Goal: Communication & Community: Answer question/provide support

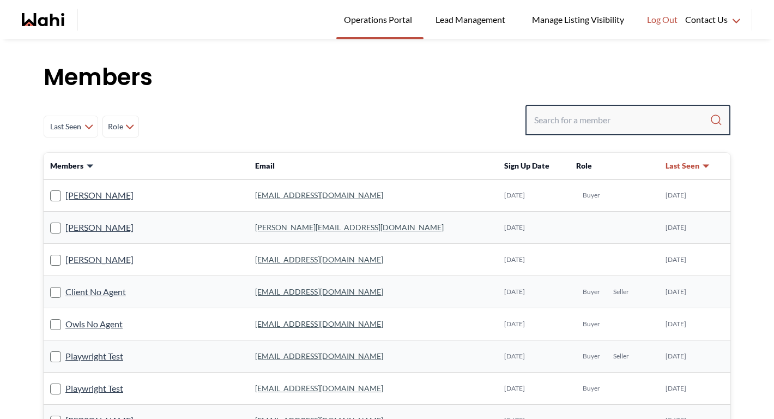
click at [557, 116] on input "Search input" at bounding box center [621, 120] width 175 height 20
type input "michellel"
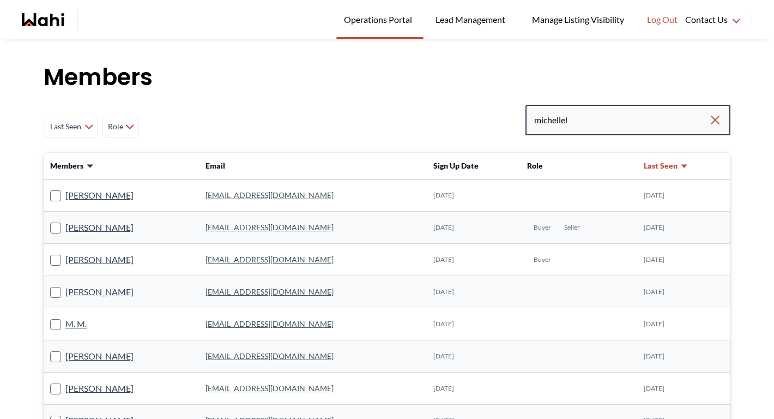
click at [603, 122] on input "michellel" at bounding box center [621, 120] width 174 height 20
type input "michelle ryck"
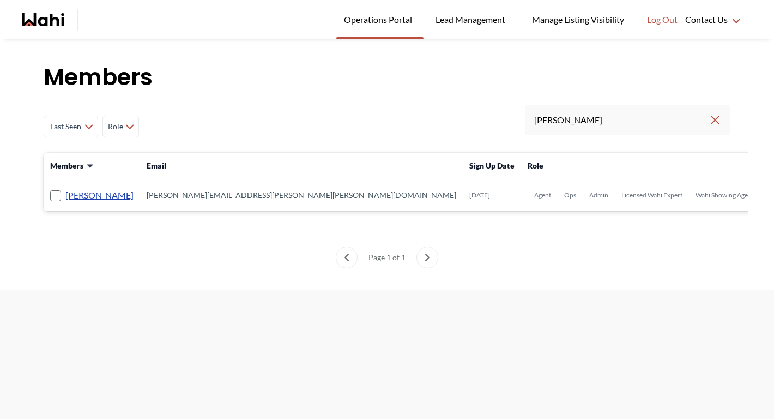
click at [102, 194] on link "Michelle Ryckman" at bounding box center [99, 195] width 68 height 14
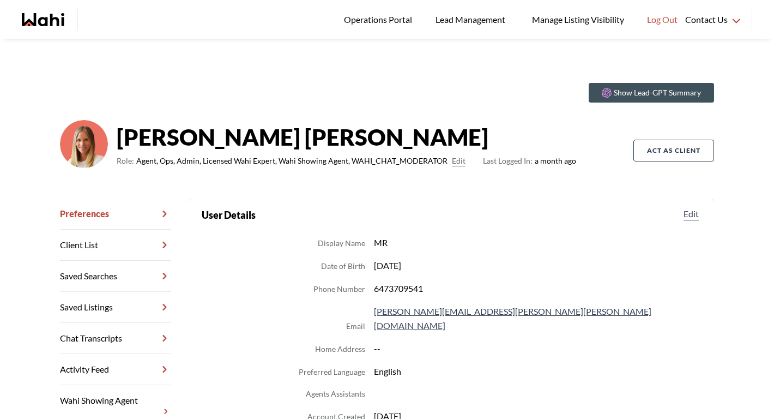
click at [77, 320] on link "Saved Listings" at bounding box center [115, 307] width 111 height 31
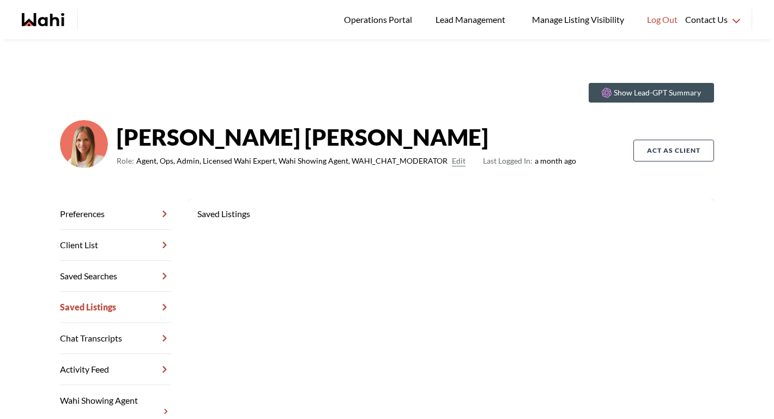
click at [78, 334] on link "Chat Transcripts" at bounding box center [115, 338] width 111 height 31
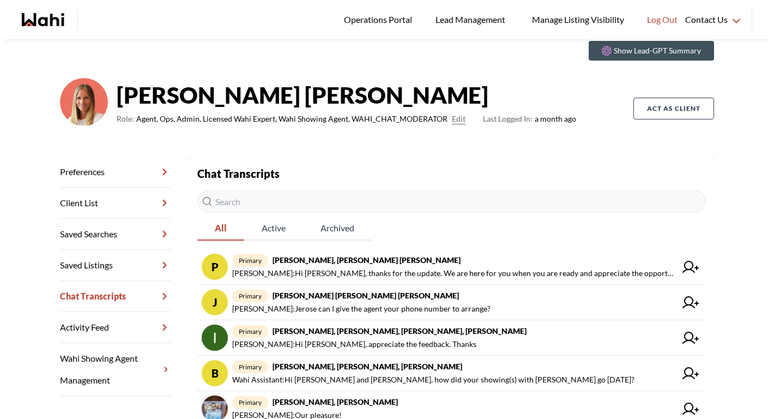
scroll to position [52, 0]
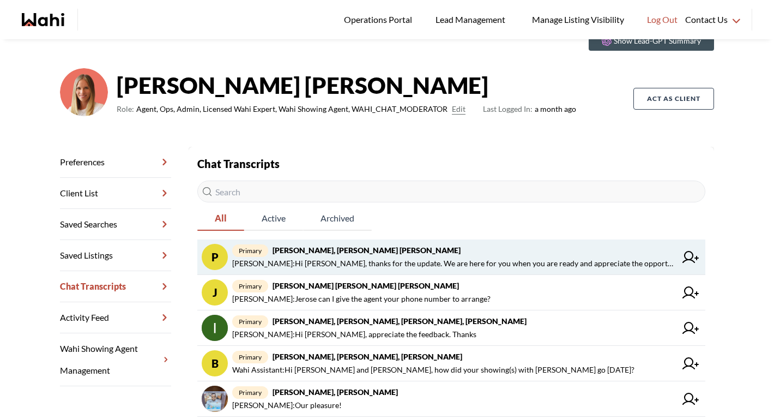
click at [306, 253] on strong "[PERSON_NAME], [PERSON_NAME] [PERSON_NAME]" at bounding box center [367, 249] width 188 height 9
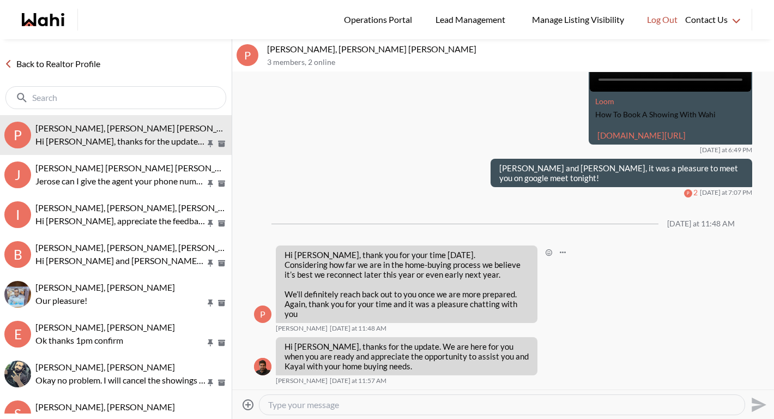
scroll to position [187, 0]
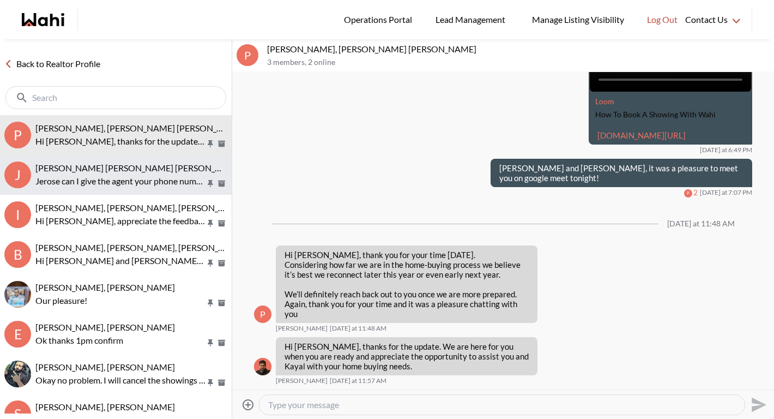
click at [164, 180] on p "Jerose can I give the agent your phone number to arrange?" at bounding box center [120, 180] width 170 height 13
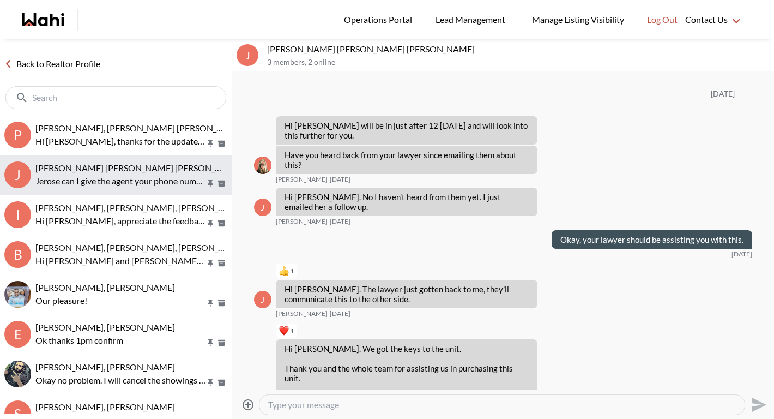
scroll to position [1161, 0]
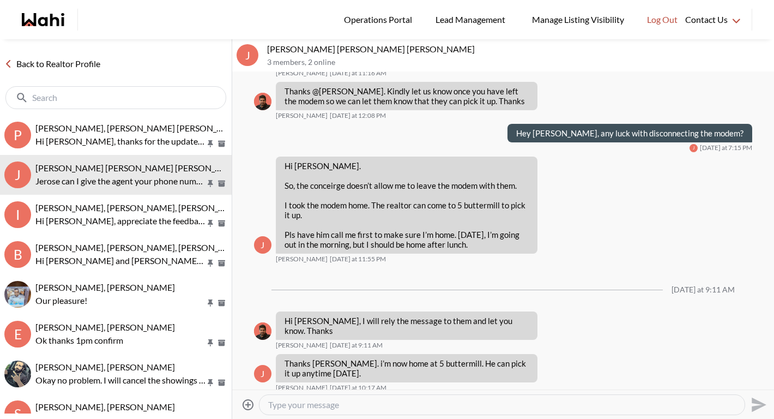
click at [314, 405] on textarea "Type your message" at bounding box center [502, 404] width 468 height 11
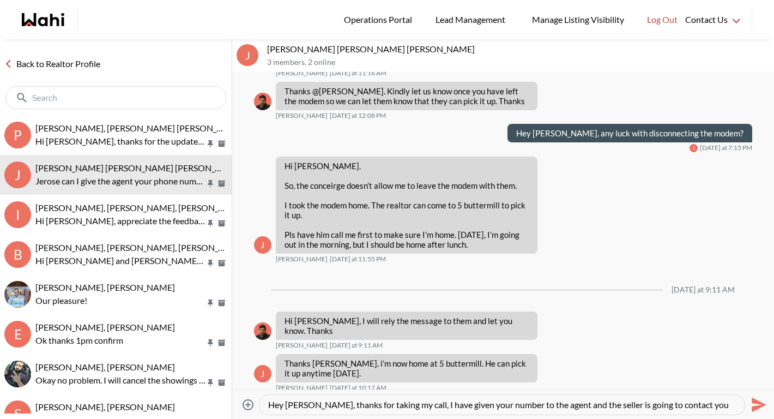
click at [410, 404] on textarea "Hey Jerose, thanks for taking my call, I have given your number to the agent an…" at bounding box center [502, 404] width 468 height 11
type textarea "Hey [PERSON_NAME], thanks for taking my call, with your permission, I have give…"
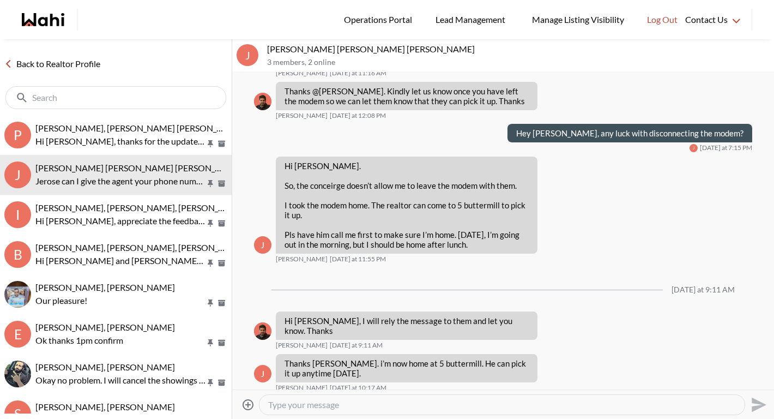
scroll to position [1201, 0]
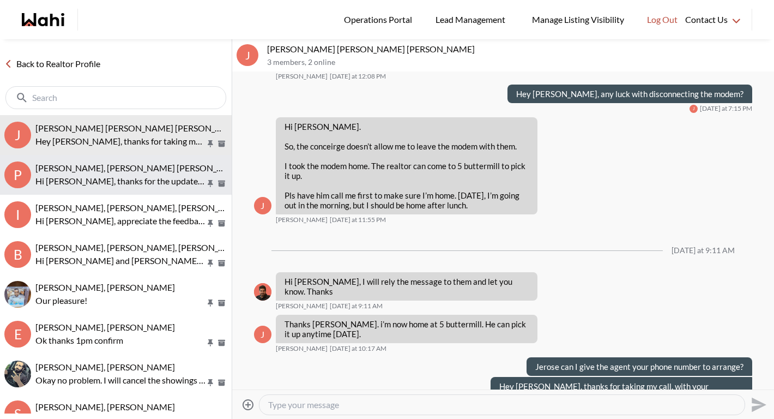
click at [104, 186] on p "Hi [PERSON_NAME], thanks for the update. We are here for you when you are ready…" at bounding box center [120, 180] width 170 height 13
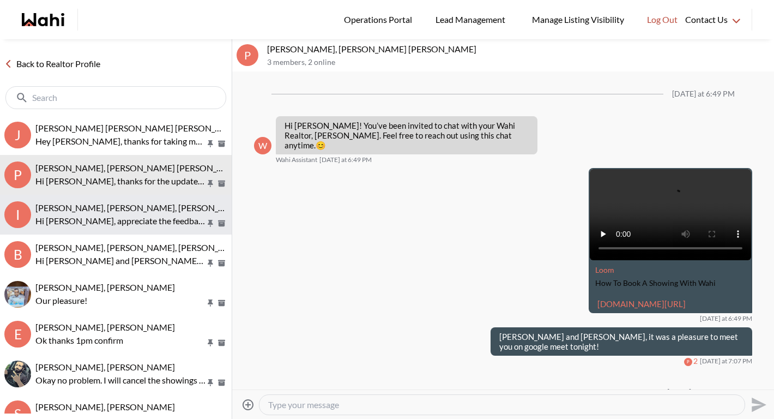
scroll to position [188, 0]
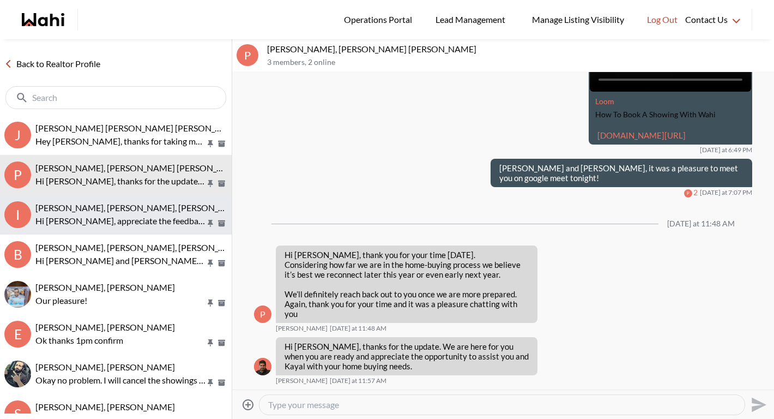
click at [104, 210] on span "[PERSON_NAME], [PERSON_NAME], [PERSON_NAME], [PERSON_NAME]" at bounding box center [176, 207] width 282 height 10
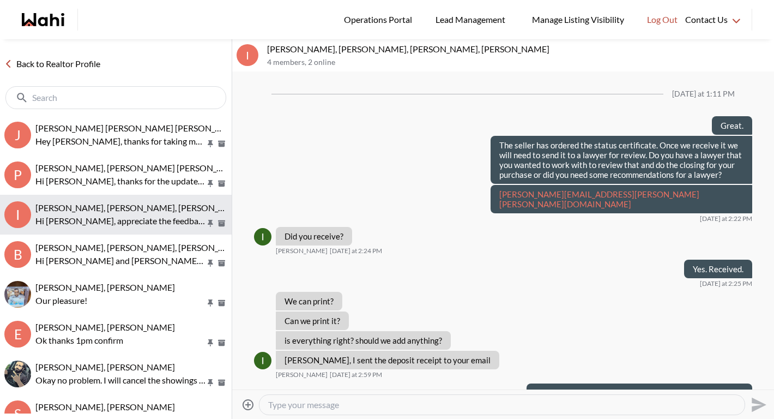
scroll to position [891, 0]
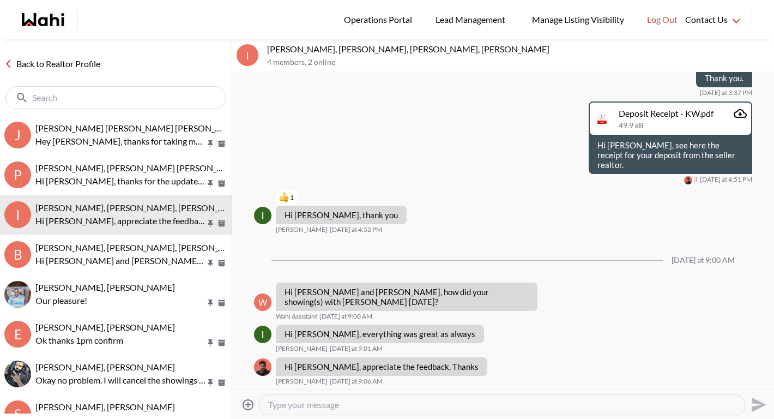
click at [365, 404] on textarea "Type your message" at bounding box center [502, 404] width 468 height 11
type textarea "Hey Irina, how is it coming along with financing?"
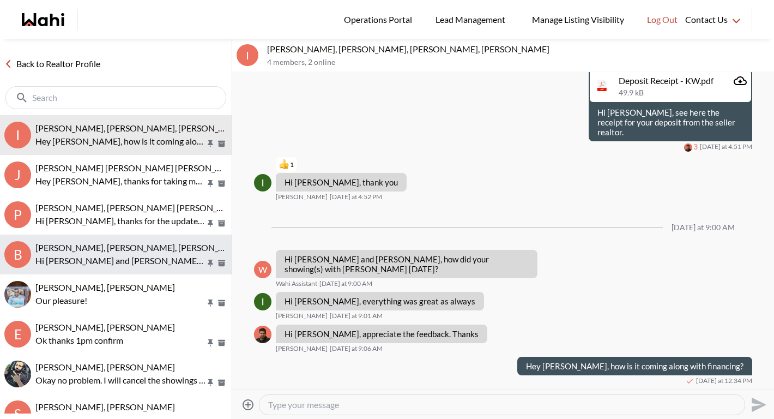
click at [104, 259] on p "Hi Bill and Sandra, how did your showing(s) with Rohit go yesterday?" at bounding box center [120, 260] width 170 height 13
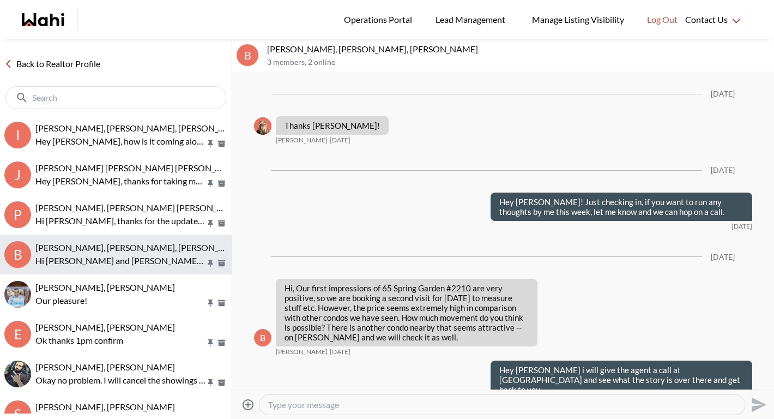
scroll to position [1226, 0]
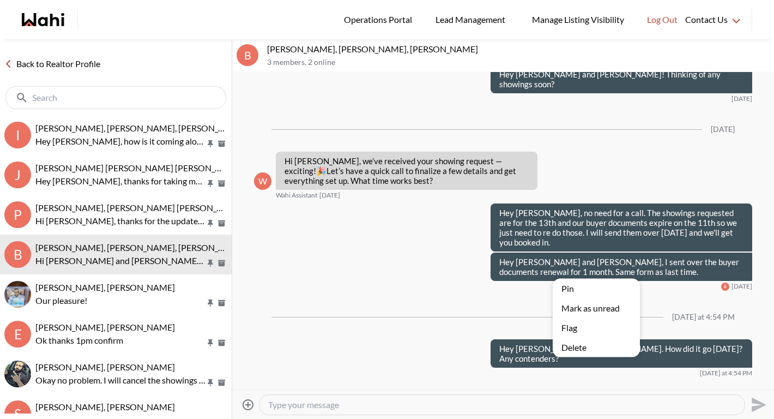
click at [562, 349] on button "Delete" at bounding box center [596, 347] width 87 height 20
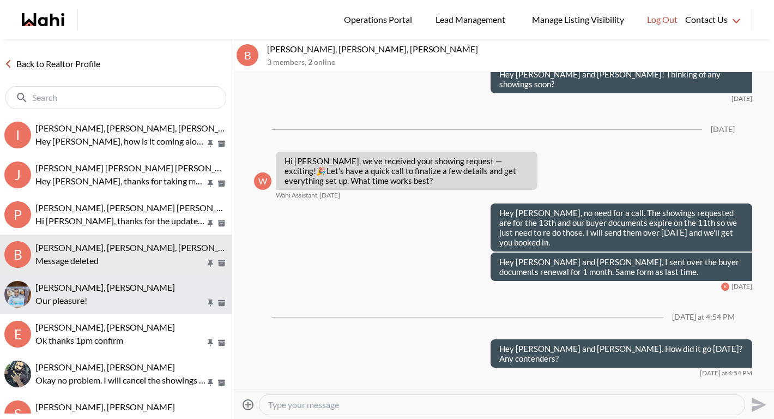
click at [146, 286] on div "[PERSON_NAME], [PERSON_NAME]" at bounding box center [131, 287] width 192 height 11
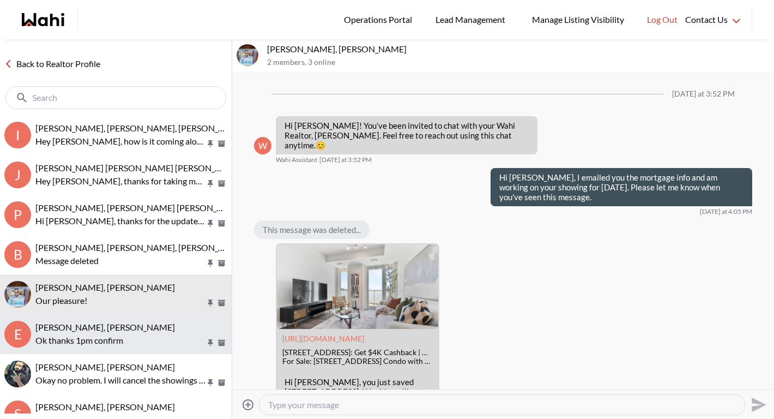
scroll to position [449, 0]
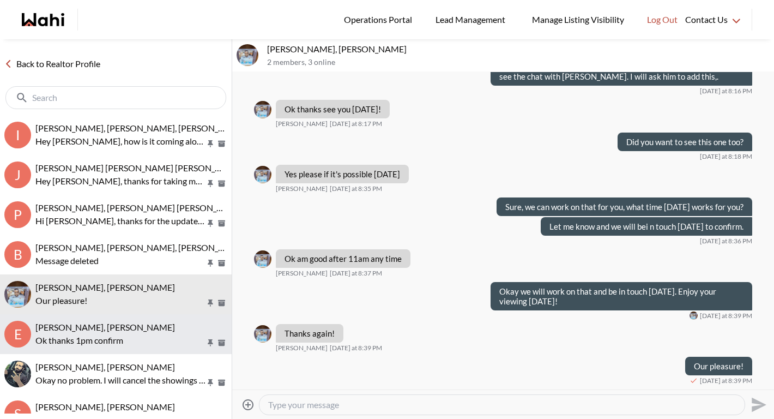
click at [88, 329] on span "[PERSON_NAME], [PERSON_NAME]" at bounding box center [105, 327] width 140 height 10
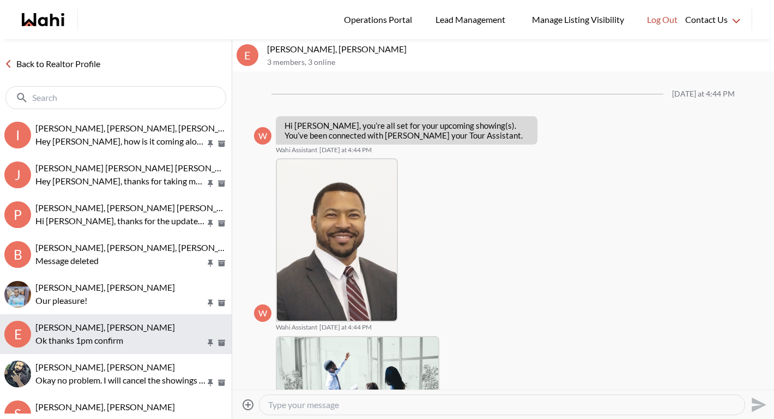
scroll to position [288, 0]
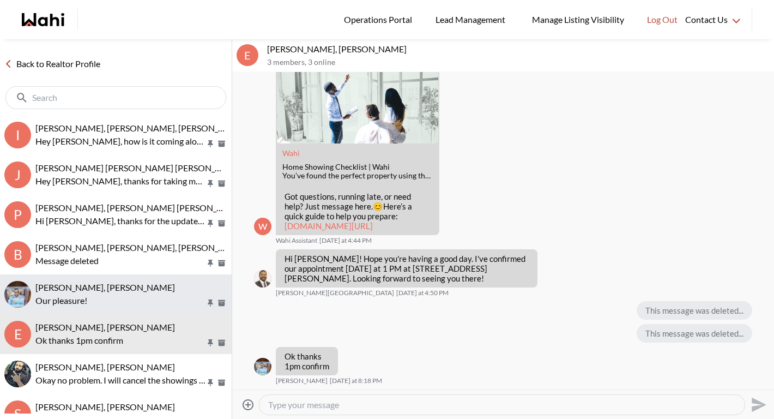
click at [87, 293] on div "Efrem Abraham, Michelle Our pleasure!" at bounding box center [131, 294] width 192 height 25
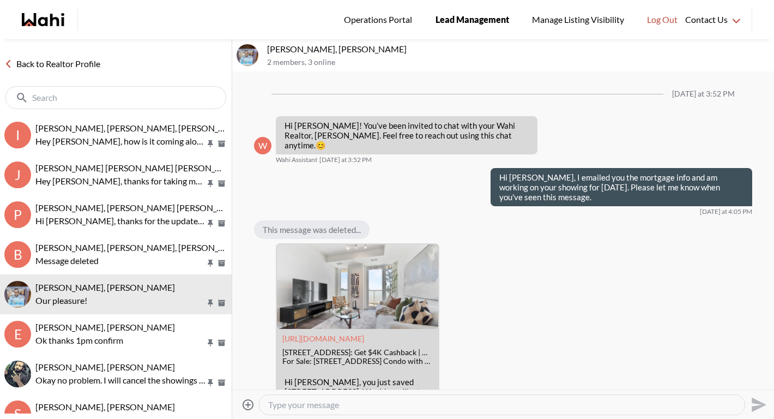
scroll to position [449, 0]
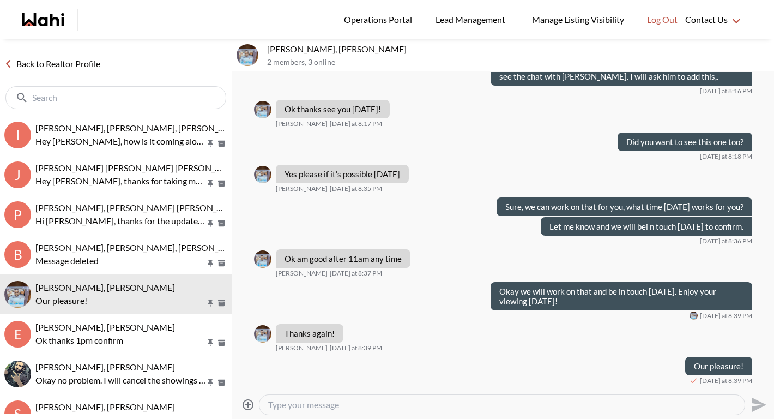
click at [307, 407] on textarea "Type your message" at bounding box center [502, 404] width 468 height 11
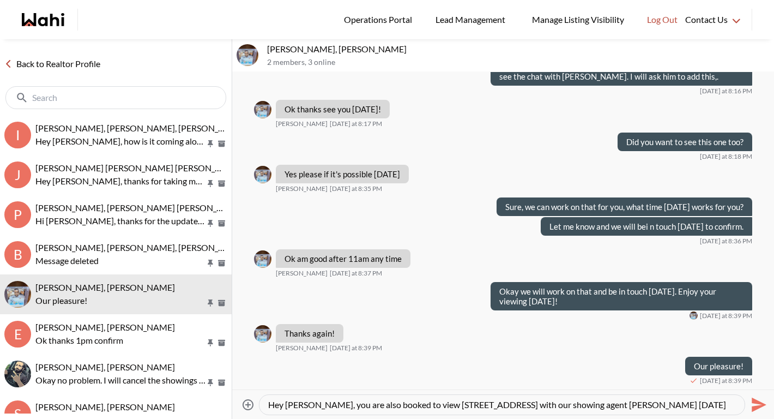
scroll to position [10, 0]
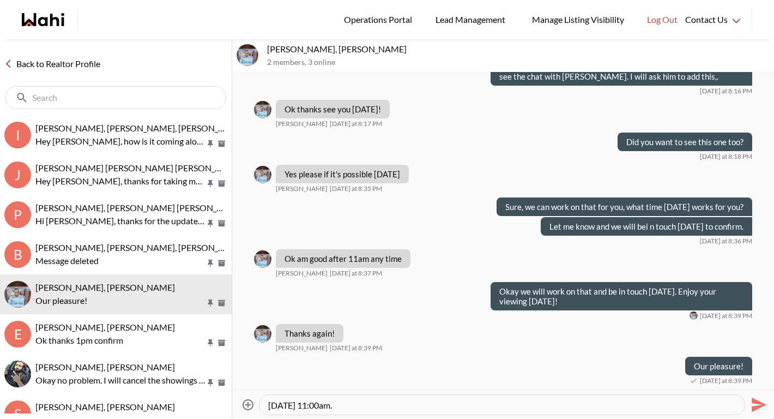
type textarea "Hey [PERSON_NAME], you are also booked to view [STREET_ADDRESS] with our showin…"
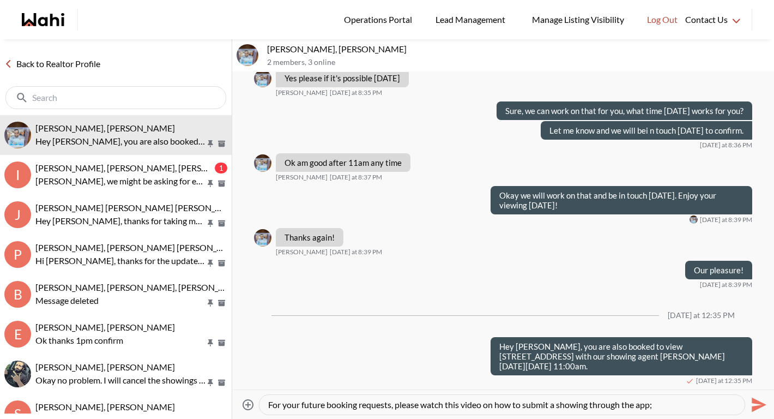
type textarea "For your future booking requests, please watch this video on how to submit a sh…"
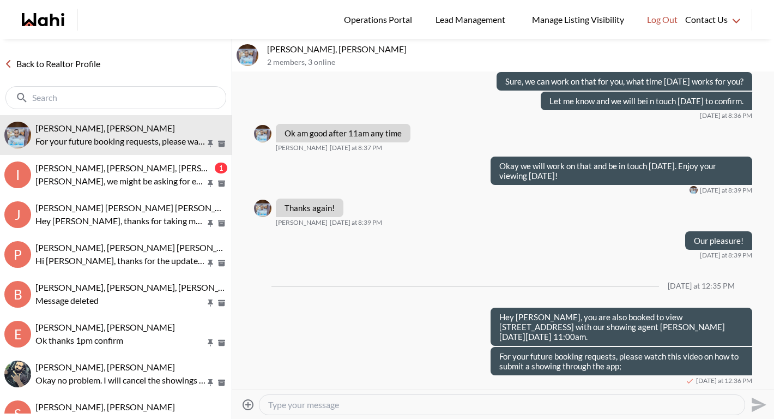
paste textarea "https://www.loom.com/share/86ec866ece634ae5814dd0926dcf9bc3?sid=c2109d03-099c-4…"
type textarea "https://www.loom.com/share/86ec866ece634ae5814dd0926dcf9bc3?sid=c2109d03-099c-4…"
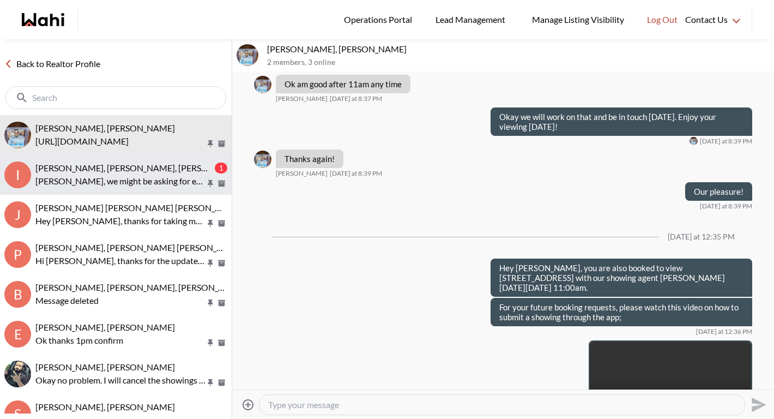
click at [128, 168] on span "[PERSON_NAME], [PERSON_NAME], [PERSON_NAME], [PERSON_NAME]" at bounding box center [176, 167] width 282 height 10
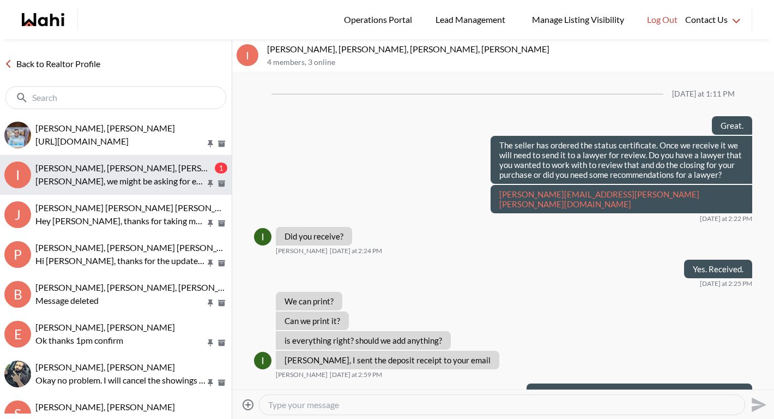
scroll to position [1036, 0]
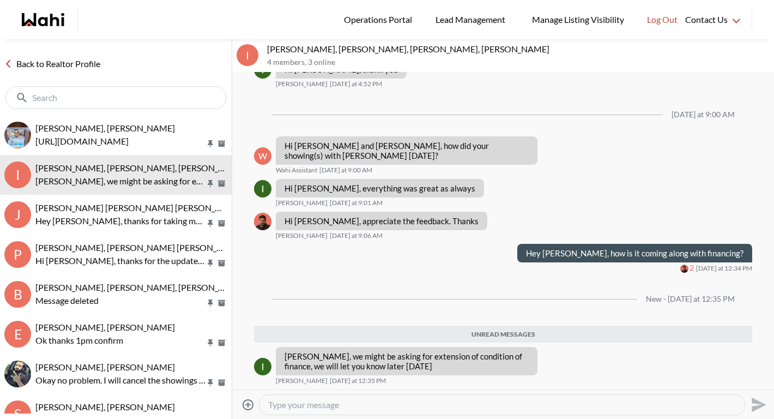
click at [341, 403] on textarea "Type your message" at bounding box center [502, 404] width 468 height 11
type textarea "e"
paste textarea "th"
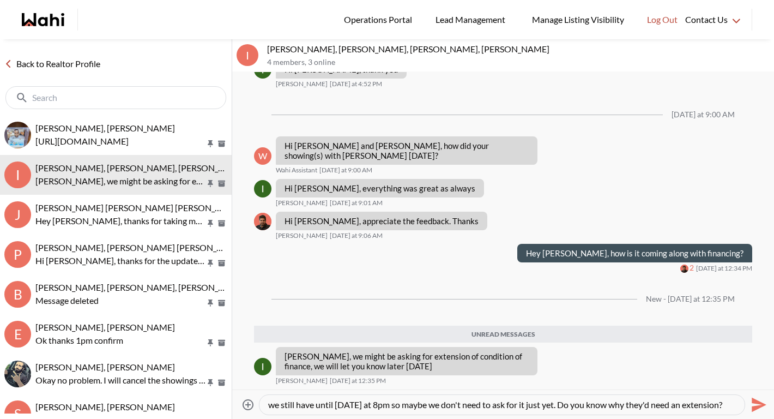
click at [274, 403] on textarea "we still have until Tuesday at 8pm so maybe we don't need to ask for it just ye…" at bounding box center [502, 404] width 468 height 11
type textarea "We still have until Tuesday at 8pm so maybe we don't need to ask for it just ye…"
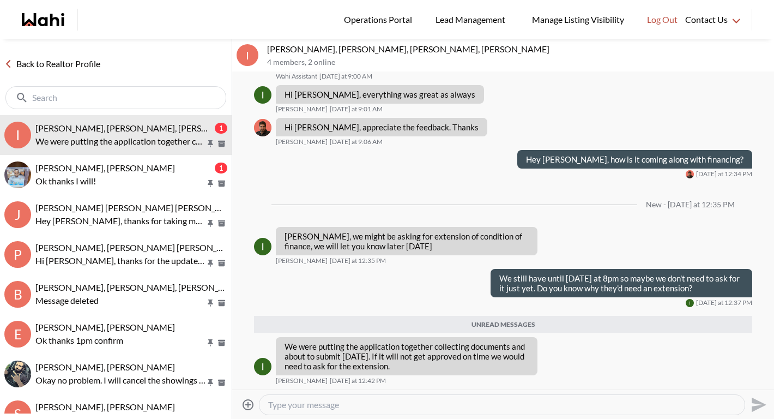
scroll to position [1103, 0]
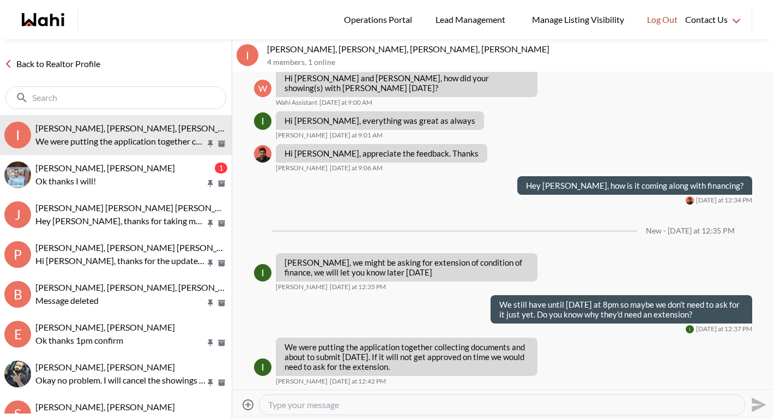
click at [330, 402] on textarea "Type your message" at bounding box center [502, 404] width 468 height 11
click at [271, 403] on textarea "okay, let's see where they are at on Monday and go from there . Sound good?" at bounding box center [502, 404] width 468 height 11
click at [505, 408] on textarea "Okay, let's see where they are at on Monday and go from there . Sound good?" at bounding box center [502, 404] width 468 height 11
type textarea "Okay, let's see where they are at on Monday and go from there. Sound good?"
click at [568, 404] on textarea "Okay, let's see where they are at on Monday and go from there. Sound good?" at bounding box center [502, 404] width 468 height 11
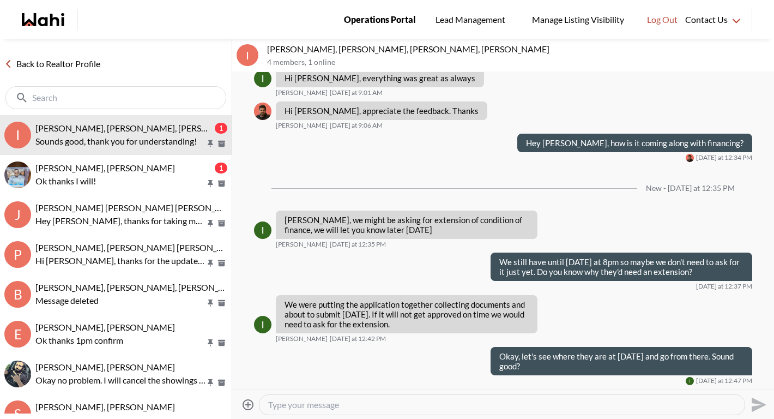
scroll to position [1178, 0]
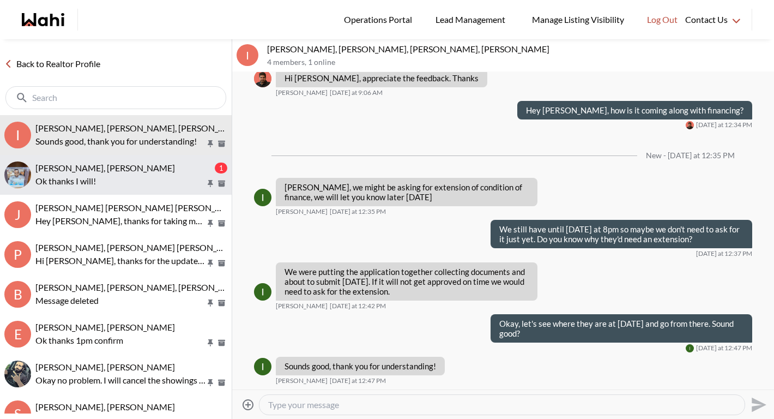
click at [112, 177] on p "Ok thanks I will!" at bounding box center [120, 180] width 170 height 13
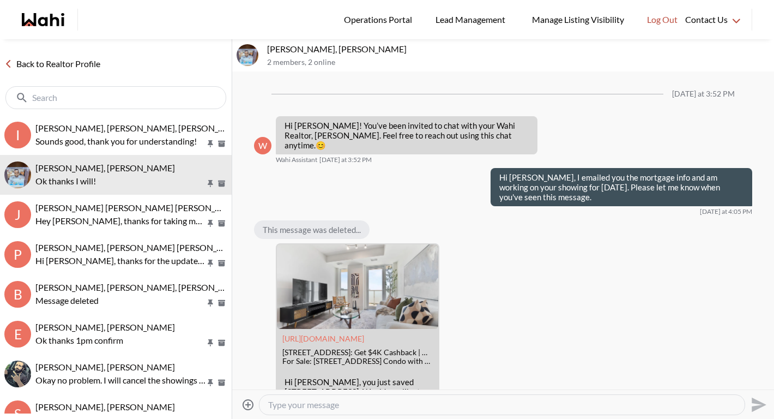
scroll to position [855, 0]
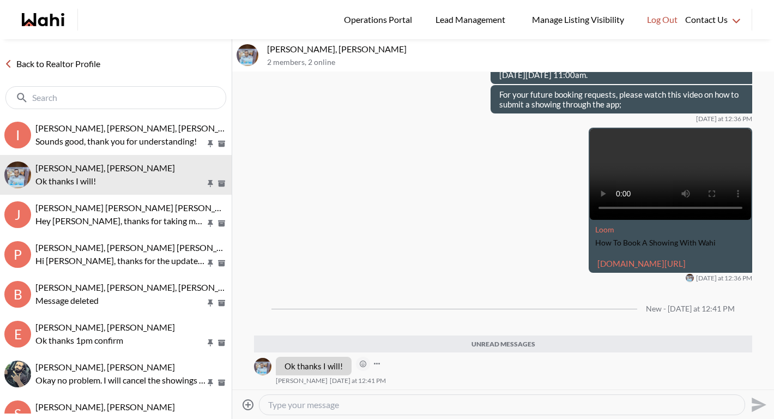
click at [363, 366] on icon "Open Reaction Selector" at bounding box center [363, 363] width 7 height 7
click at [414, 339] on div "Select Reaction: Heart" at bounding box center [419, 341] width 10 height 10
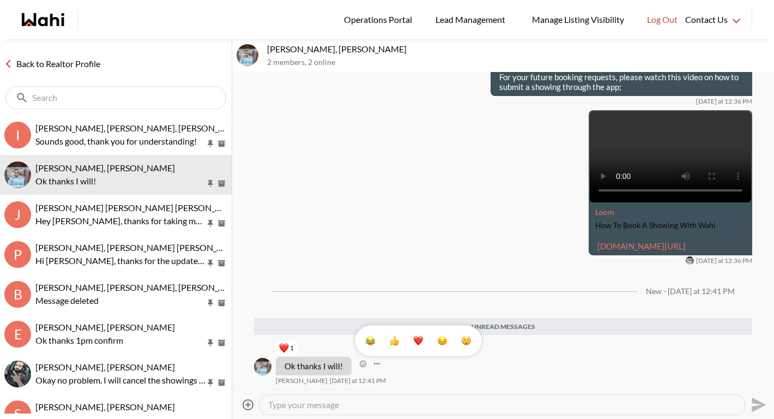
scroll to position [872, 0]
click at [68, 64] on link "Back to Realtor Profile" at bounding box center [52, 64] width 105 height 14
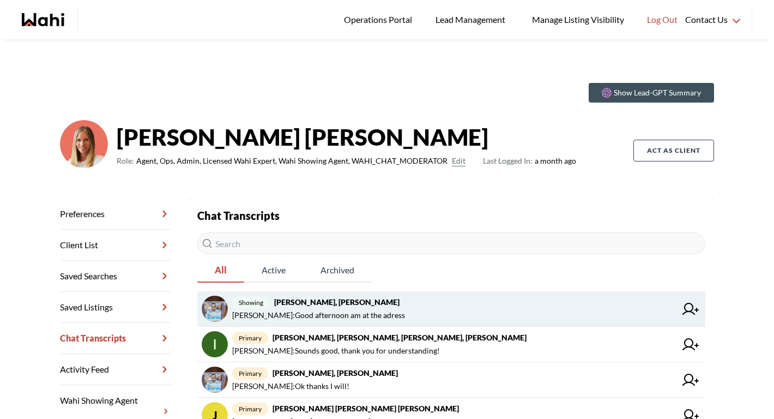
click at [329, 313] on span "Efrem Abraham : Good afternoon am at the adress" at bounding box center [318, 314] width 173 height 13
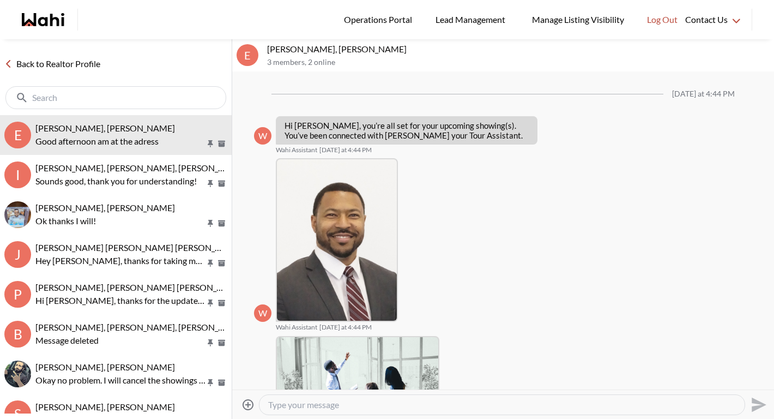
scroll to position [364, 0]
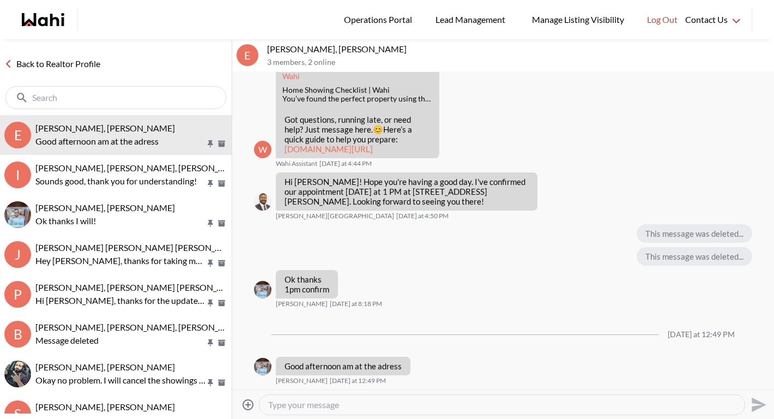
click at [90, 63] on link "Back to Realtor Profile" at bounding box center [52, 64] width 105 height 14
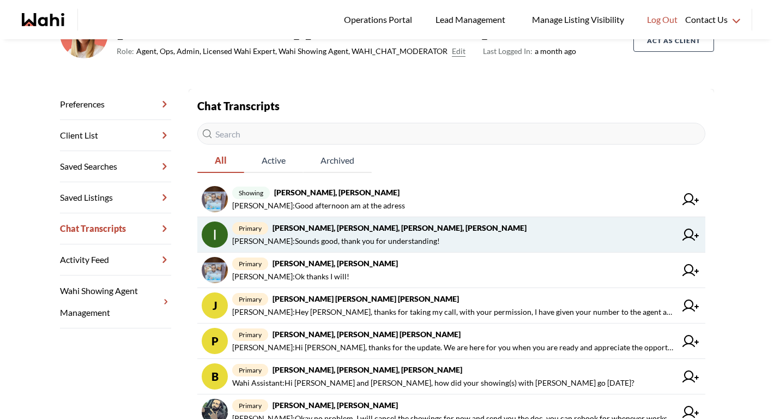
click at [326, 340] on span "primary Parantap Parikh, Kayal Michel, Michelle" at bounding box center [454, 334] width 444 height 13
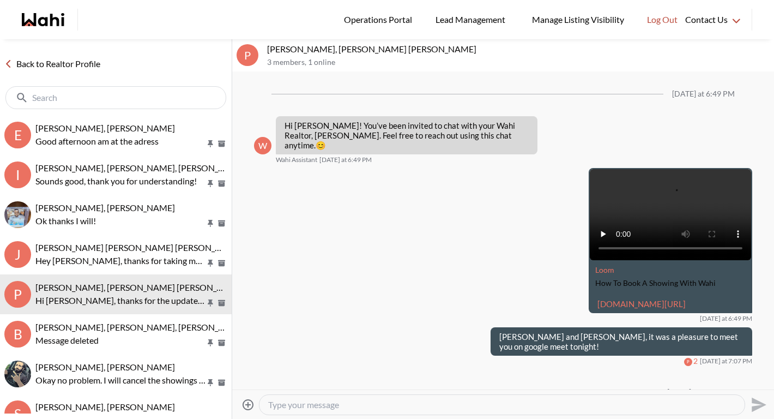
scroll to position [188, 0]
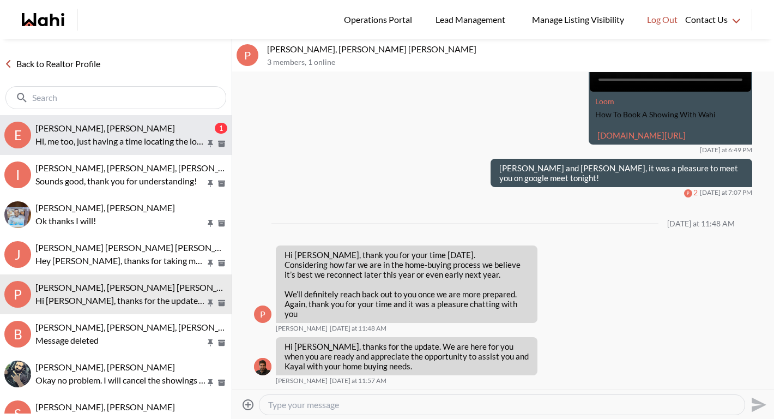
click at [112, 129] on span "[PERSON_NAME], [PERSON_NAME]" at bounding box center [105, 128] width 140 height 10
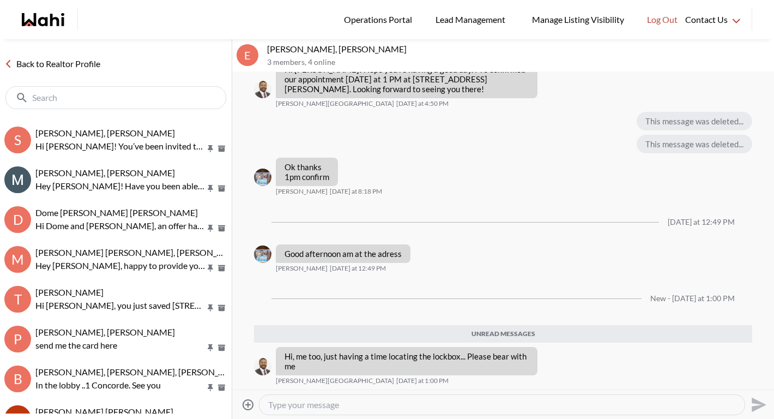
scroll to position [274, 0]
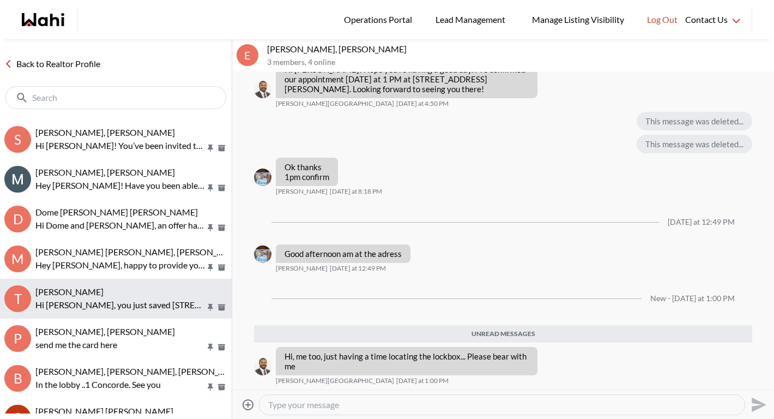
click at [107, 302] on p "Hi Tadia, you just saved 161 Fifth Ave #3, Brantford. Would you like to book a …" at bounding box center [120, 304] width 170 height 13
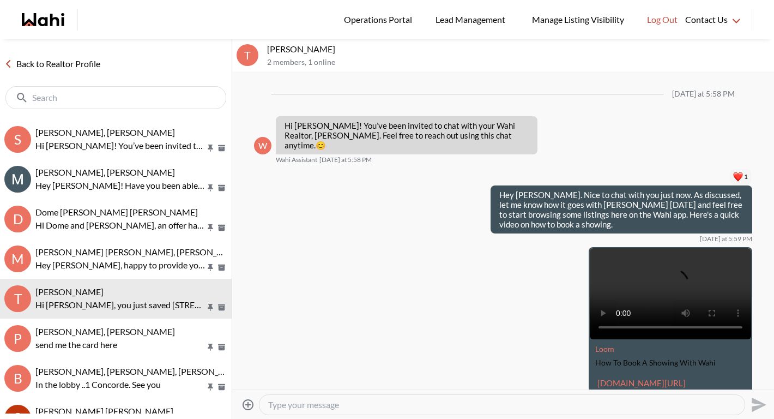
scroll to position [290, 0]
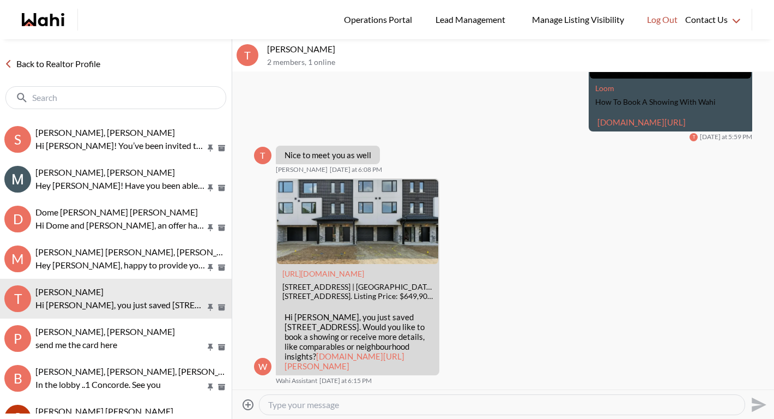
click at [303, 407] on textarea "Type your message" at bounding box center [502, 404] width 468 height 11
type textarea "Hey [PERSON_NAME]! How did it go with [PERSON_NAME]?"
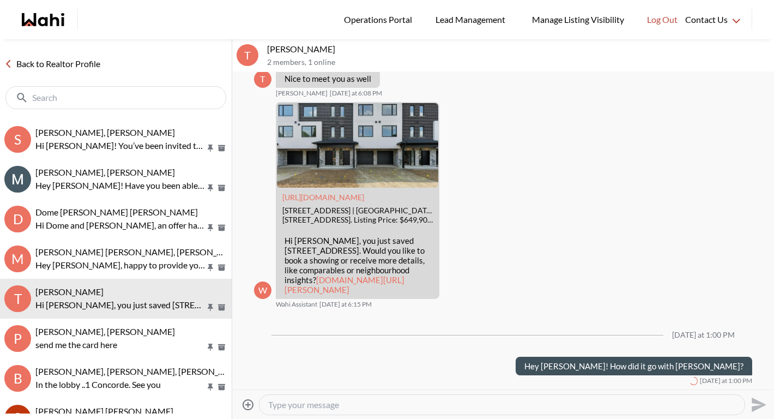
scroll to position [0, 0]
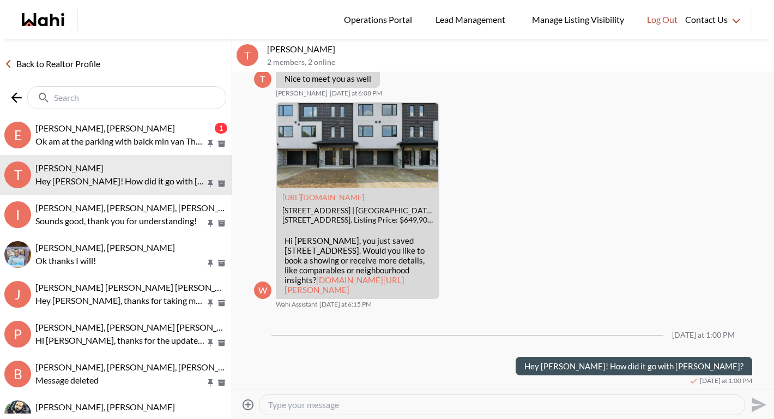
click at [156, 97] on input "text" at bounding box center [128, 97] width 148 height 11
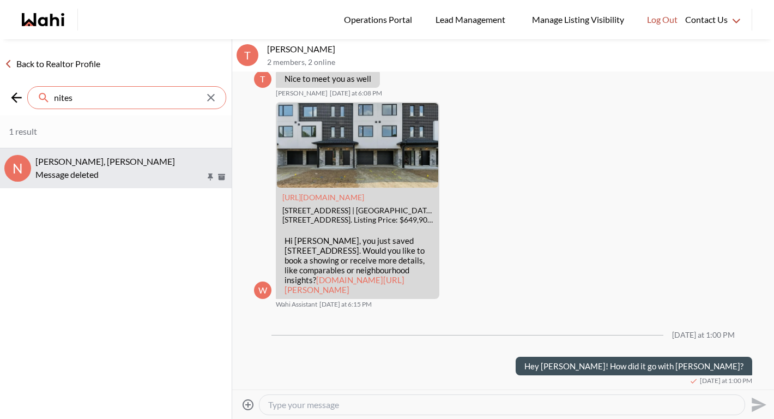
type input "nites"
click at [122, 171] on div "Message deleted" at bounding box center [131, 174] width 192 height 13
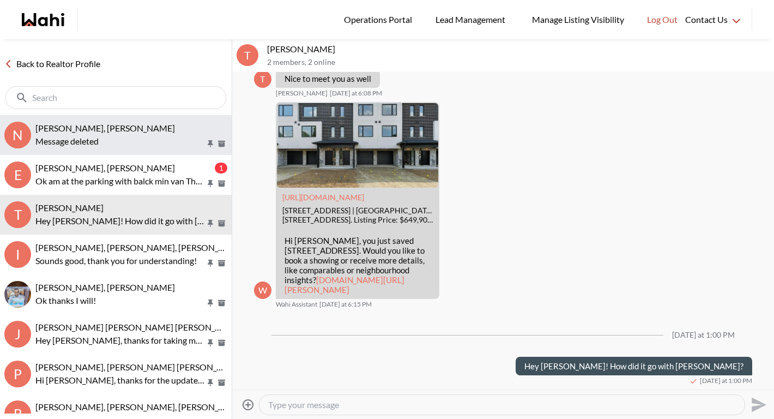
click at [116, 139] on div "Message deleted" at bounding box center [131, 141] width 192 height 13
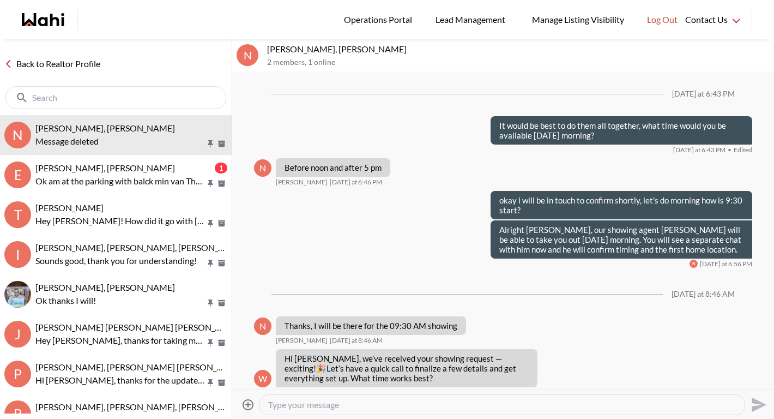
scroll to position [945, 0]
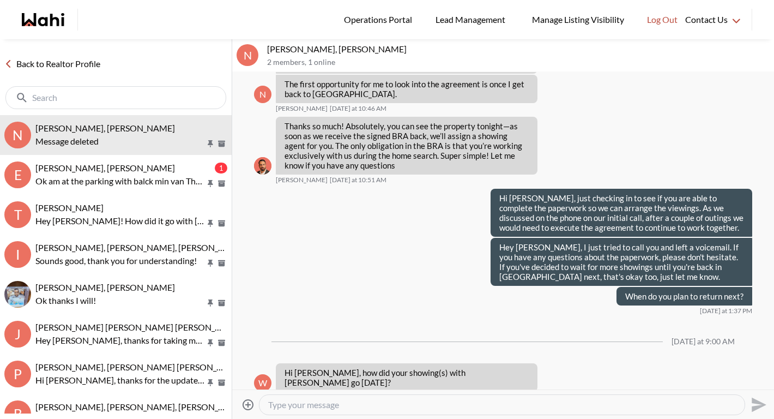
click at [311, 403] on textarea "Type your message" at bounding box center [502, 404] width 468 height 11
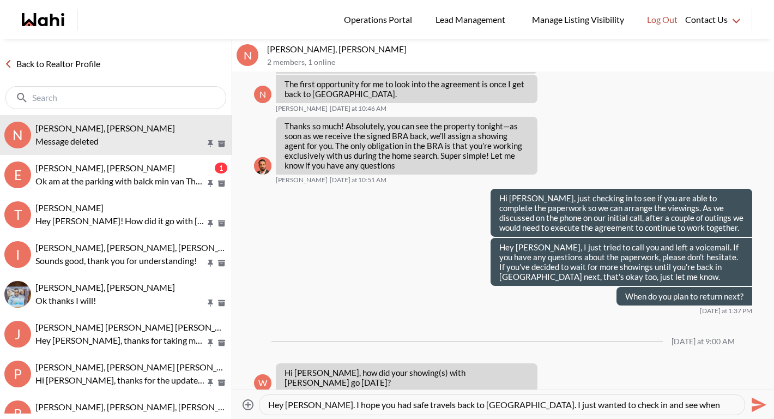
scroll to position [10, 0]
type textarea "Hey Nitesh. I hope you had safe travels back to Alberta. I just wanted to check…"
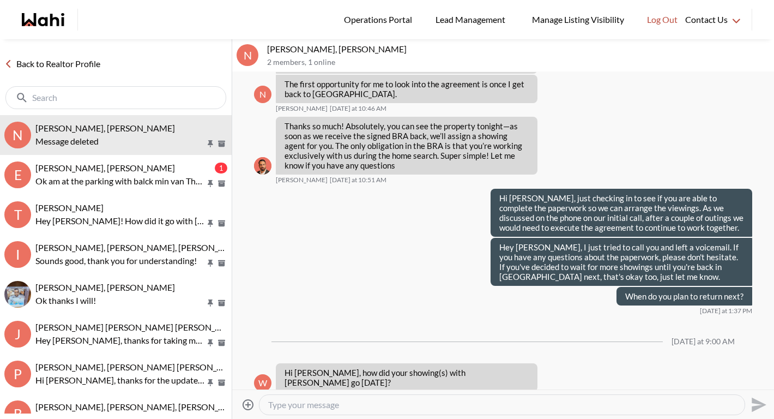
scroll to position [0, 0]
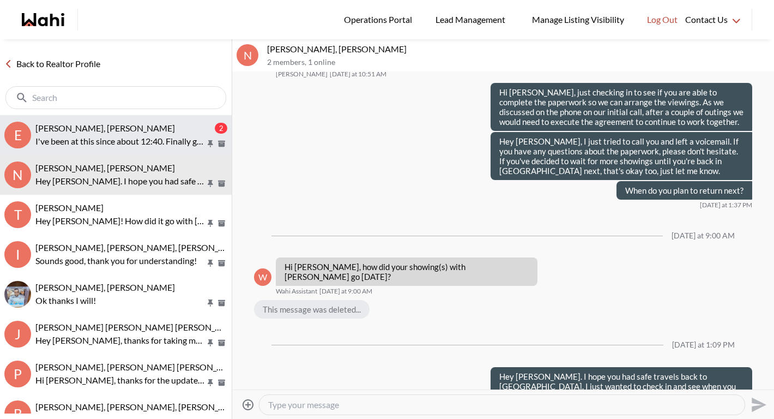
click at [123, 125] on span "[PERSON_NAME], [PERSON_NAME]" at bounding box center [105, 128] width 140 height 10
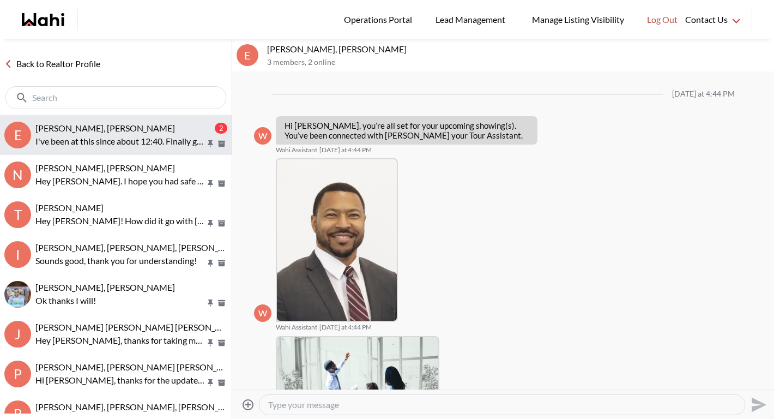
scroll to position [571, 0]
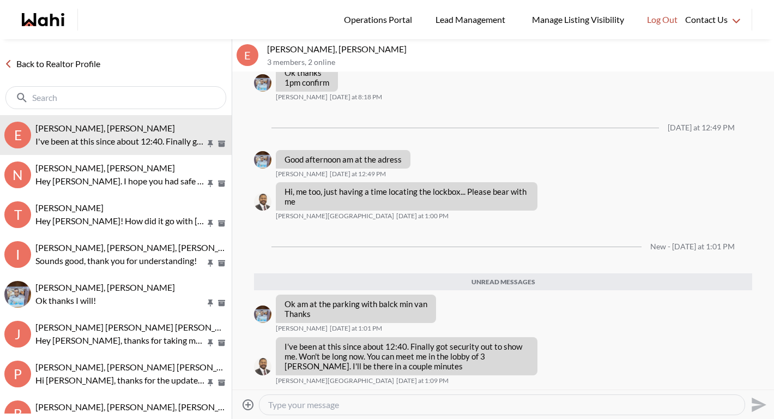
click at [98, 66] on link "Back to Realtor Profile" at bounding box center [52, 64] width 105 height 14
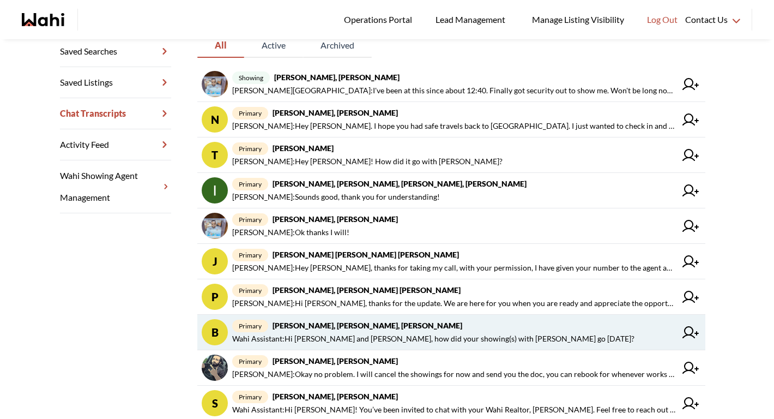
scroll to position [241, 0]
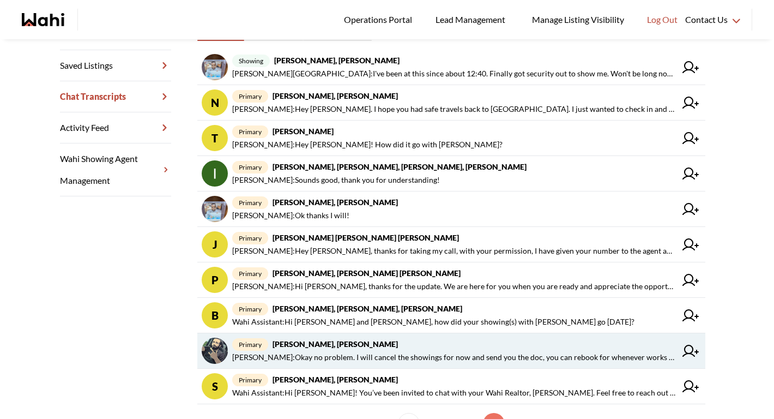
click at [313, 344] on strong "[PERSON_NAME], [PERSON_NAME]" at bounding box center [335, 343] width 125 height 9
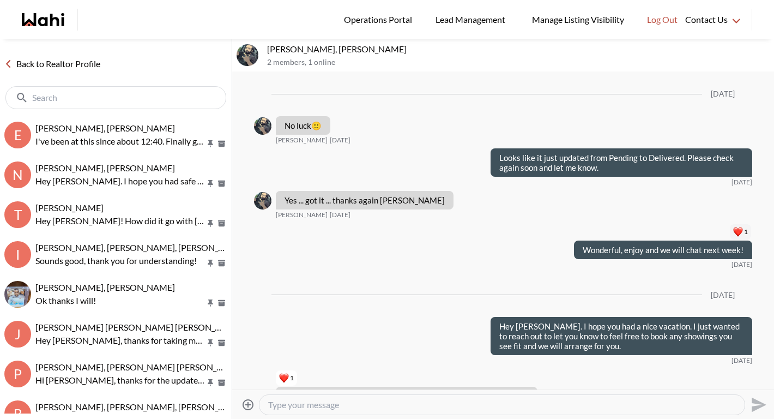
scroll to position [1481, 0]
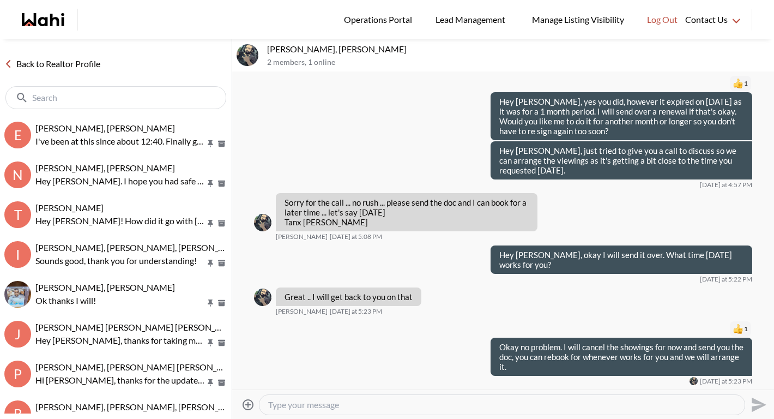
click at [314, 401] on textarea "Type your message" at bounding box center [502, 404] width 468 height 11
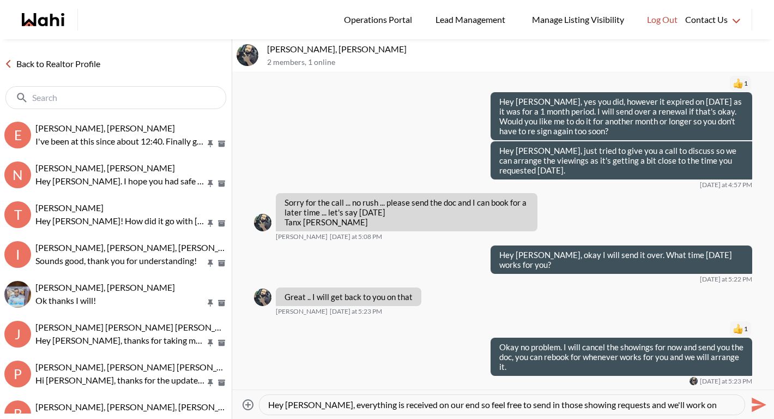
scroll to position [10, 0]
type textarea "Hey [PERSON_NAME], everything is received on our end so feel free to send in th…"
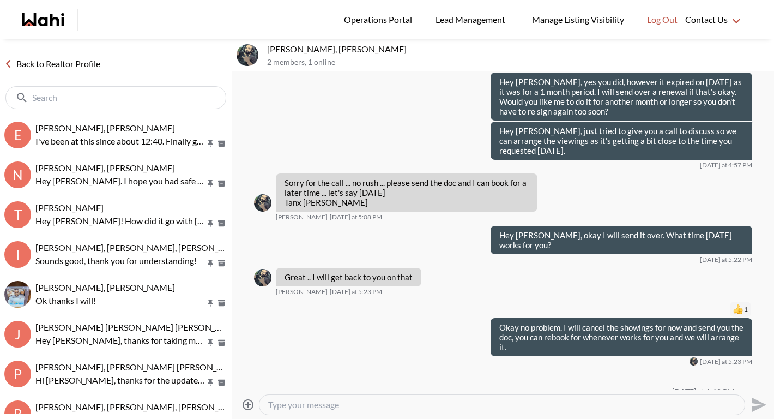
scroll to position [0, 0]
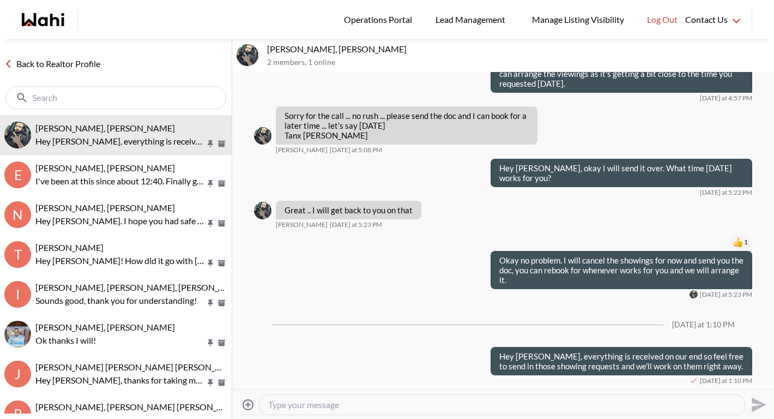
click at [170, 88] on div at bounding box center [115, 97] width 221 height 23
click at [170, 91] on div at bounding box center [115, 97] width 221 height 23
click at [155, 94] on input "text" at bounding box center [128, 97] width 148 height 11
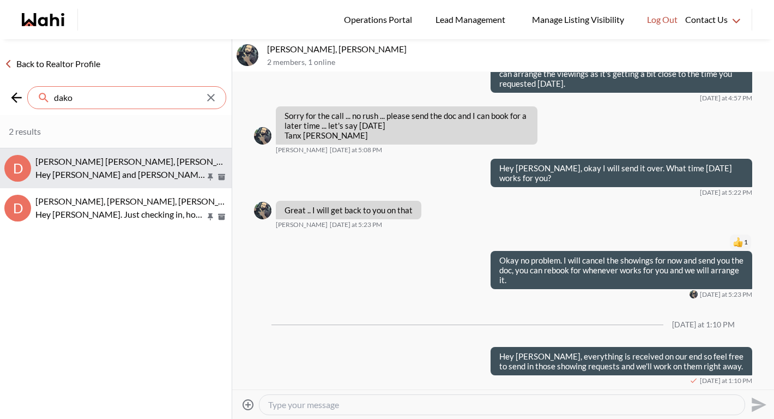
type input "dako"
click at [106, 172] on p "Hey Dakota and Shelby. I hope you had a great weekend. Thinking of any more sho…" at bounding box center [120, 174] width 170 height 13
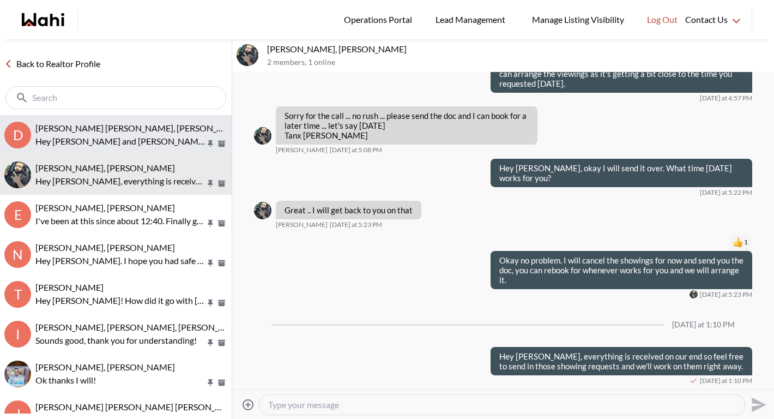
click at [119, 130] on span "[PERSON_NAME] [PERSON_NAME], [PERSON_NAME]" at bounding box center [139, 128] width 209 height 10
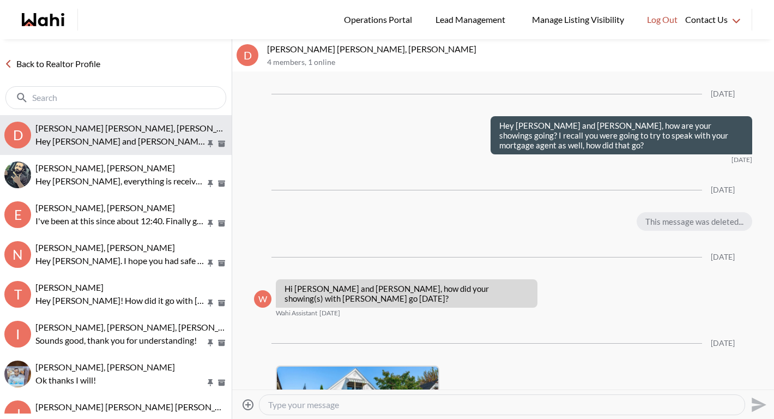
scroll to position [2097, 0]
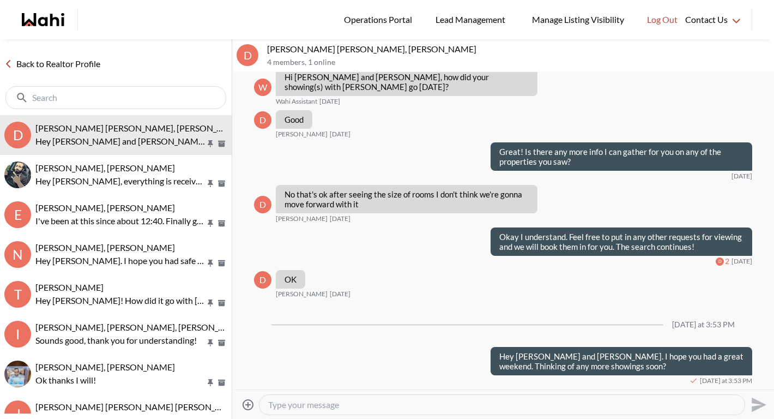
click at [362, 404] on textarea "Type your message" at bounding box center [502, 404] width 468 height 11
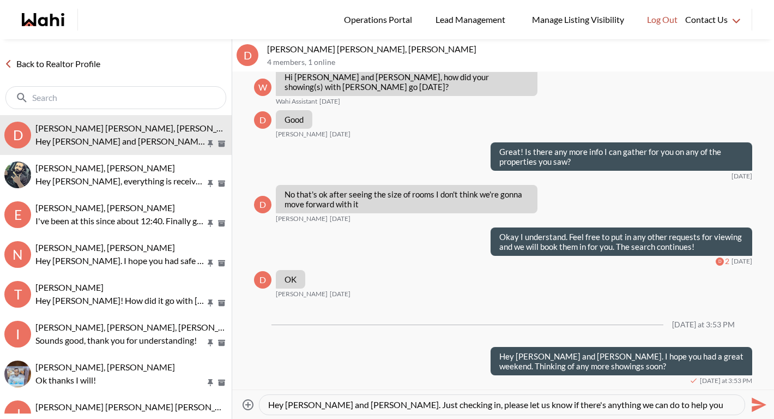
scroll to position [10, 0]
type textarea "Hey [PERSON_NAME] and [PERSON_NAME]. Just checking in, please let us know if th…"
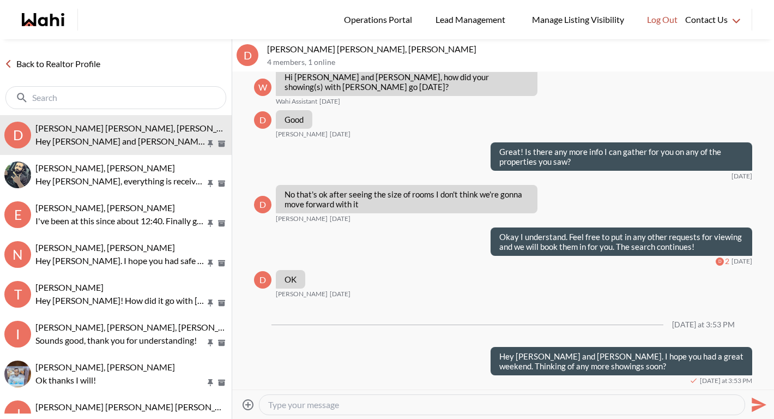
scroll to position [0, 0]
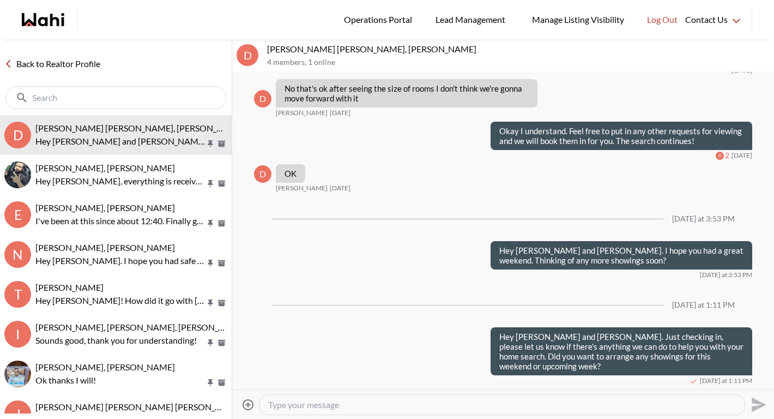
click at [142, 91] on div at bounding box center [115, 97] width 221 height 23
click at [142, 98] on input "text" at bounding box center [117, 97] width 170 height 11
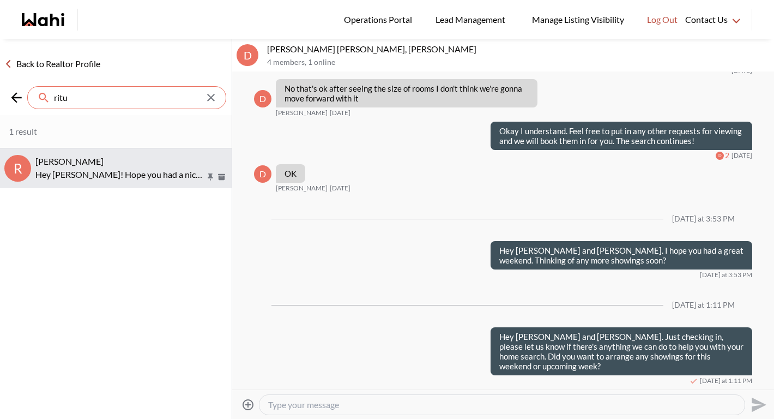
type input "ritu"
click at [96, 166] on div "Ritu Gill, Michelle Hey Ritu! Hope you had a nice weekend. Thinking of any show…" at bounding box center [131, 168] width 192 height 25
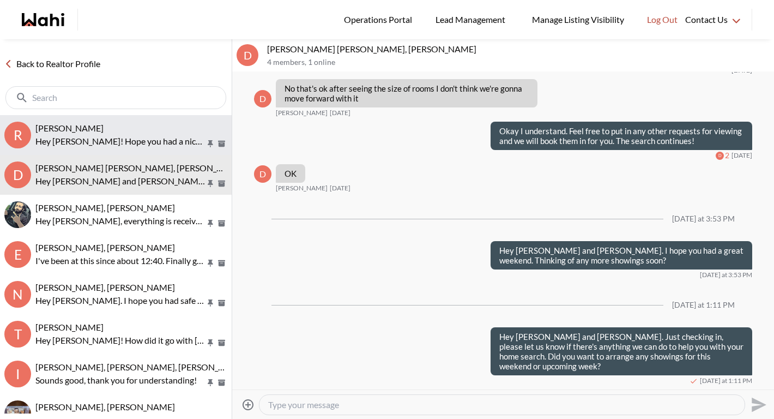
click at [94, 138] on p "Hey Ritu! Hope you had a nice weekend. Thinking of any showings soon?" at bounding box center [120, 141] width 170 height 13
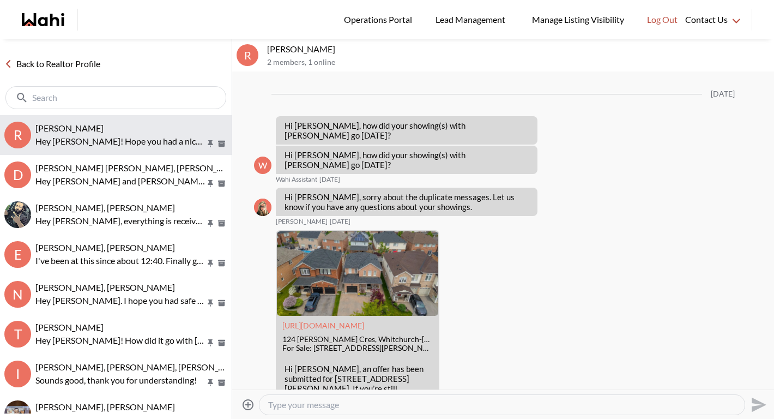
scroll to position [1729, 0]
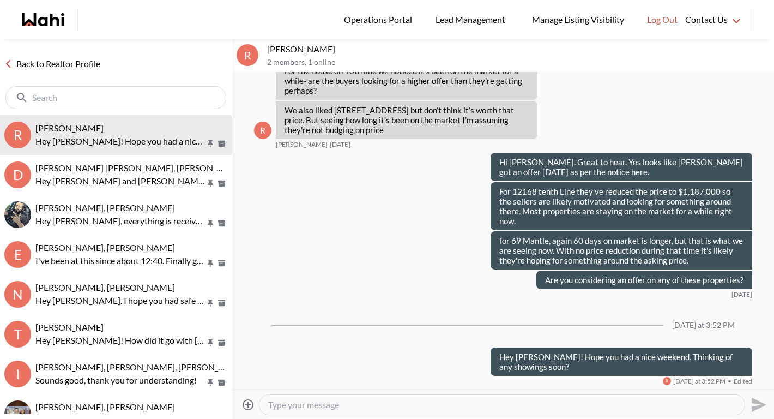
click at [325, 405] on textarea "Type your message" at bounding box center [502, 404] width 468 height 11
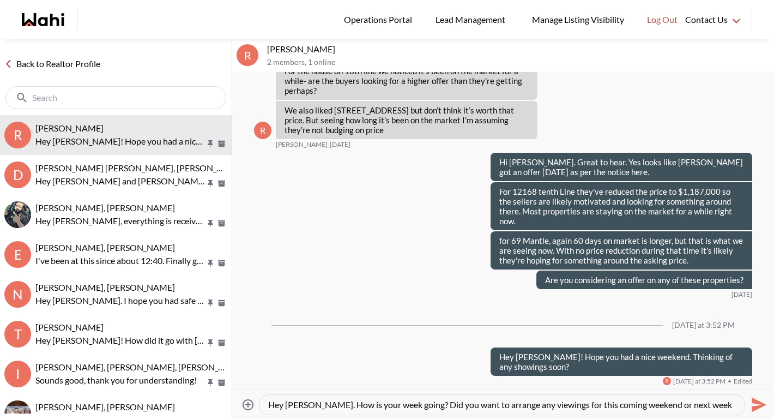
type textarea "Hey [PERSON_NAME]. How is your week going? Did you want to arrange any viewings…"
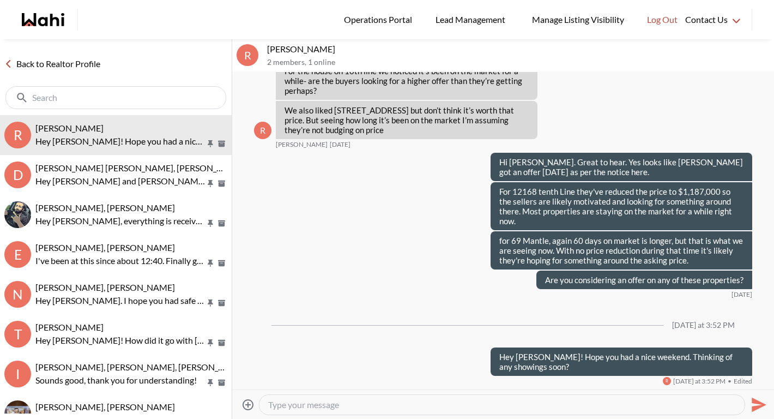
scroll to position [1815, 0]
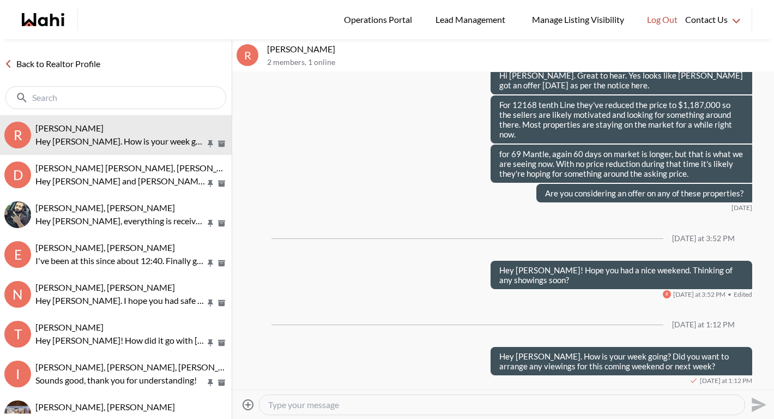
click at [125, 101] on input "text" at bounding box center [117, 97] width 170 height 11
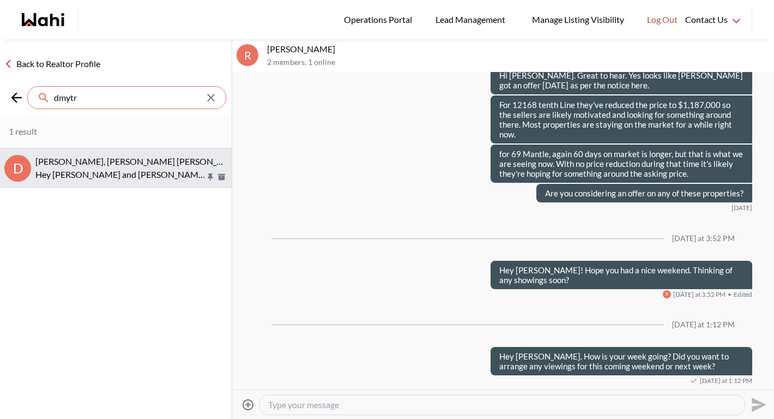
type input "dmytr"
click at [107, 154] on button "D Dmytro Turskyi, Kateryna Turska, Michelle Hey Dmytro and Kateryna. I recall f…" at bounding box center [116, 168] width 232 height 40
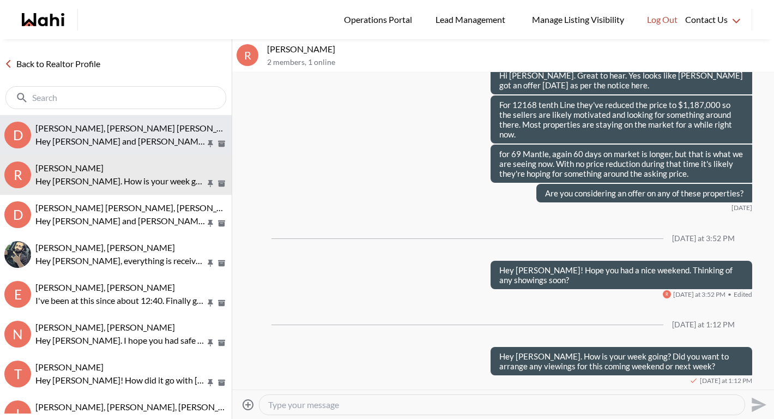
click at [104, 129] on span "[PERSON_NAME], [PERSON_NAME] [PERSON_NAME]" at bounding box center [139, 128] width 209 height 10
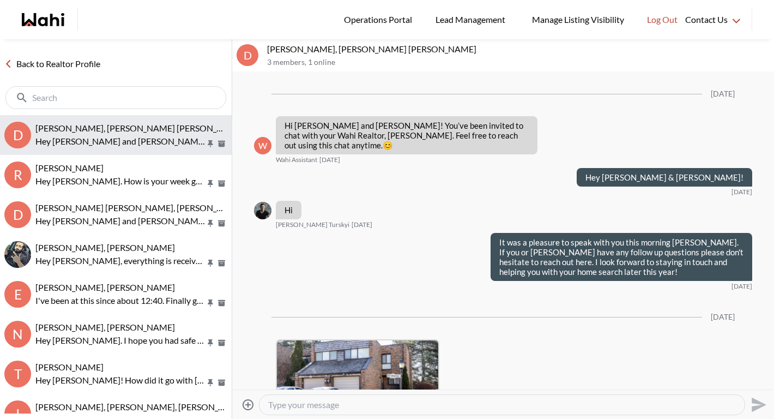
scroll to position [852, 0]
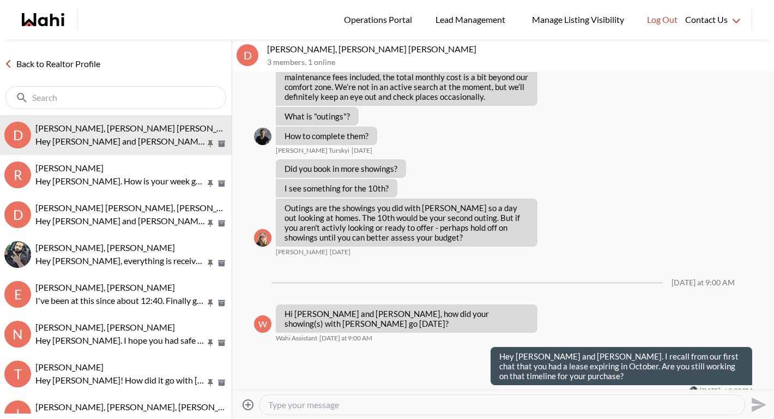
click at [283, 407] on textarea "Type your message" at bounding box center [502, 404] width 468 height 11
type textarea "H"
click at [68, 68] on link "Back to Realtor Profile" at bounding box center [52, 64] width 105 height 14
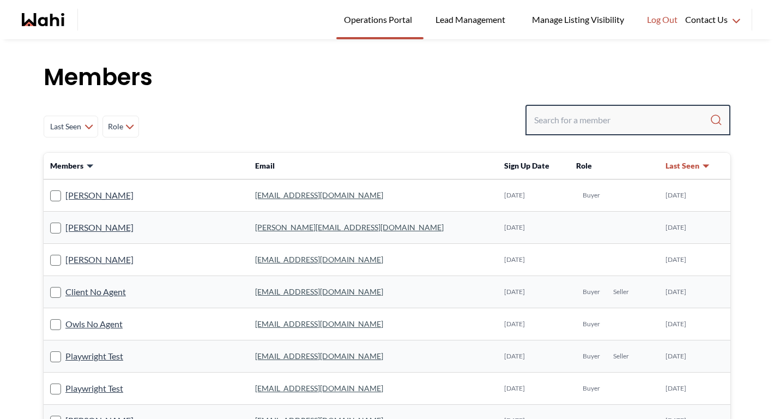
click at [639, 118] on input "Search input" at bounding box center [621, 120] width 175 height 20
type input "barb"
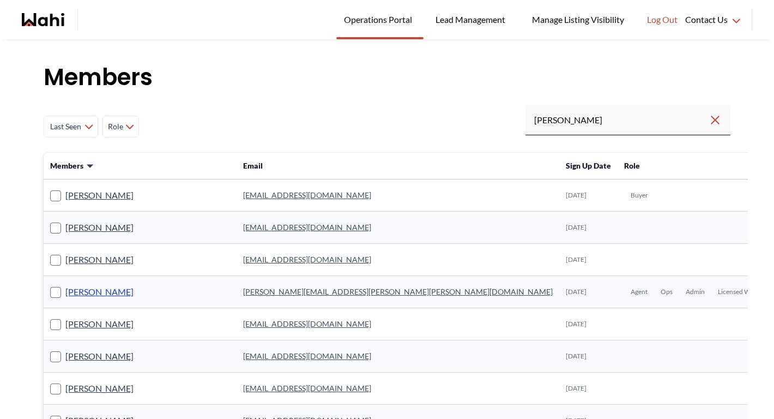
click at [92, 292] on link "Barbara Funt" at bounding box center [99, 292] width 68 height 14
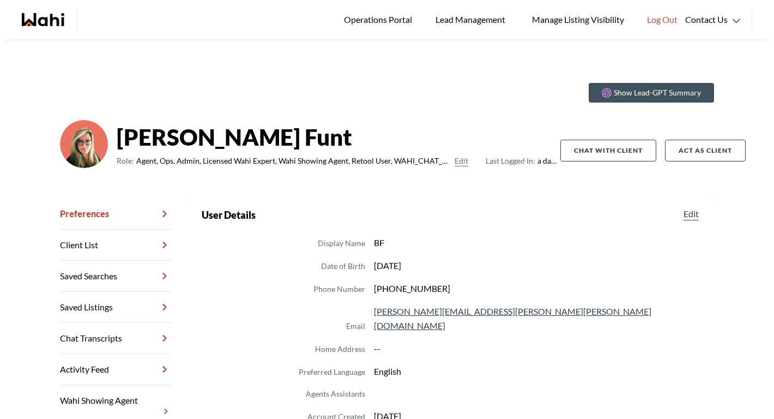
click at [134, 334] on link "Chat Transcripts" at bounding box center [115, 338] width 111 height 31
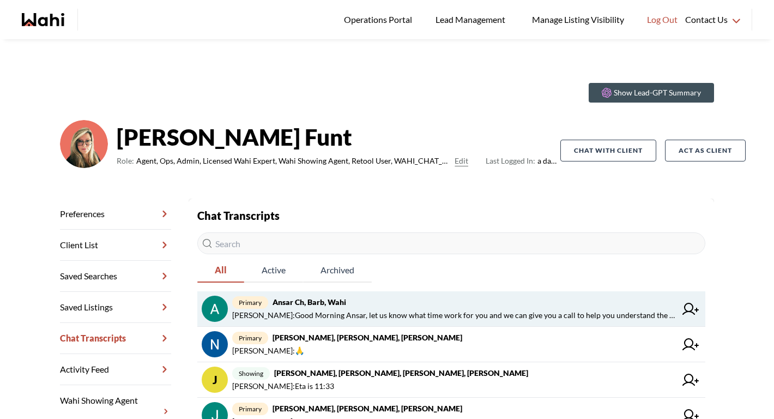
click at [358, 297] on span "primary Ansar Ch, Barb, Wahi" at bounding box center [454, 301] width 444 height 13
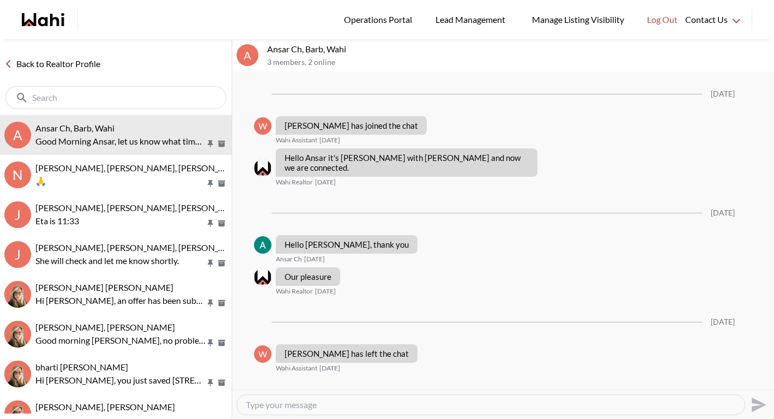
scroll to position [1196, 0]
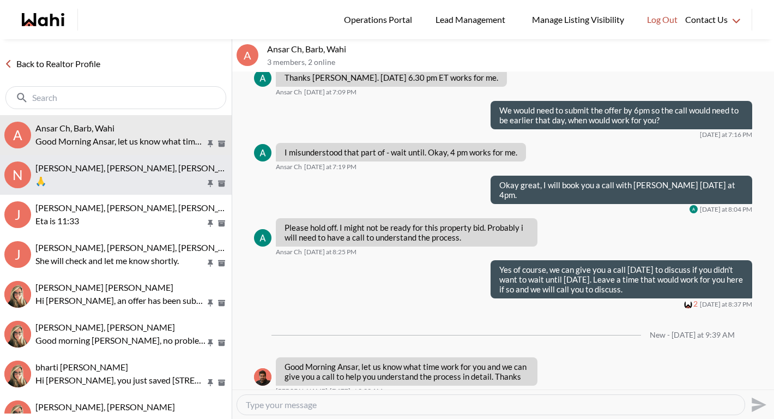
click at [66, 163] on span "Nick P, Ethel Monteilh, Barb" at bounding box center [140, 167] width 211 height 10
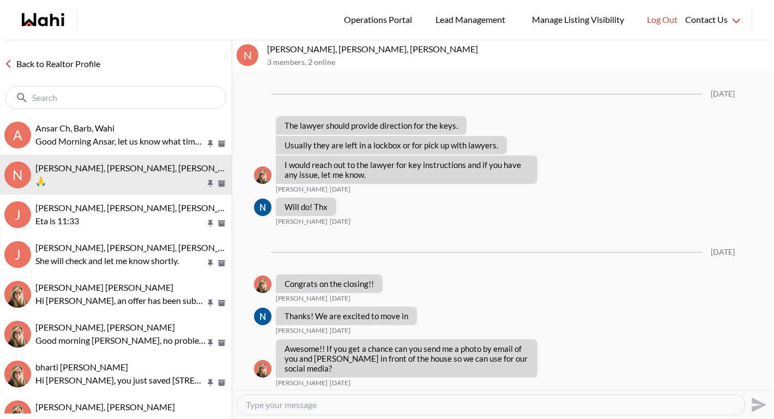
scroll to position [915, 0]
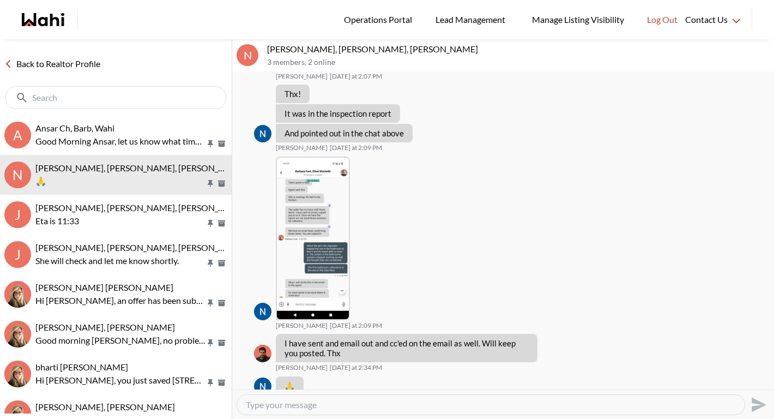
click at [68, 63] on link "Back to Realtor Profile" at bounding box center [52, 64] width 105 height 14
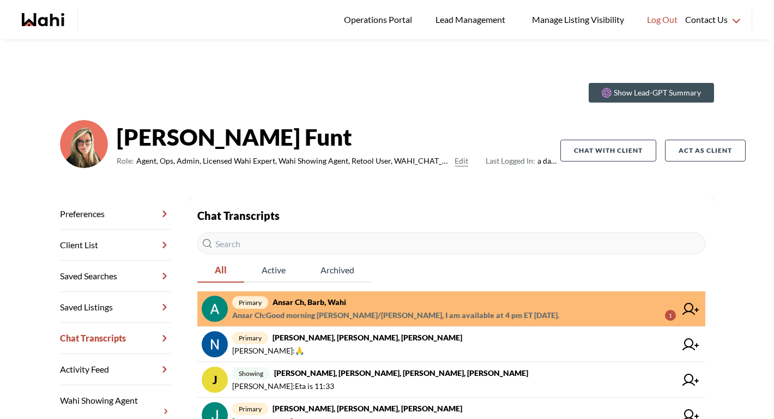
click at [358, 302] on span "primary Ansar Ch, Barb, Wahi" at bounding box center [454, 301] width 444 height 13
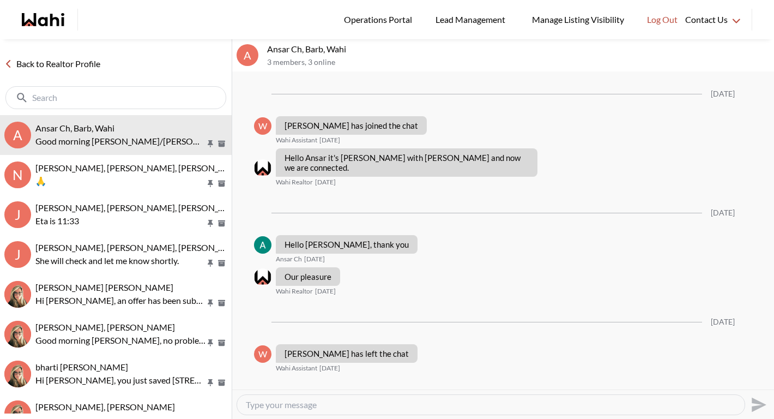
scroll to position [1273, 0]
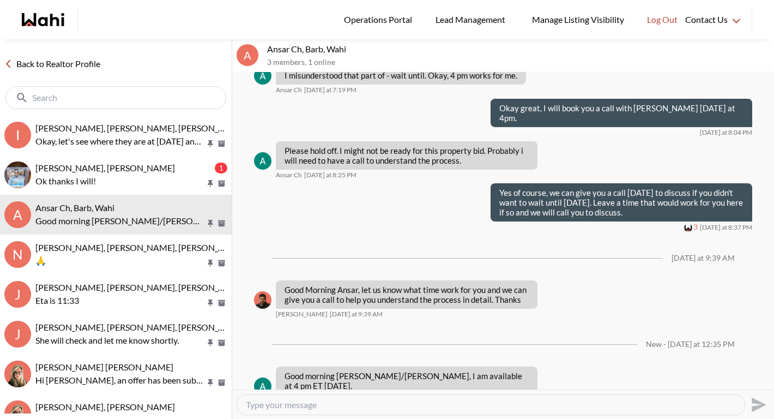
click at [301, 403] on textarea "Type your message" at bounding box center [491, 404] width 490 height 11
type textarea "Hi Ansar, sure I will give you a call at 4pm."
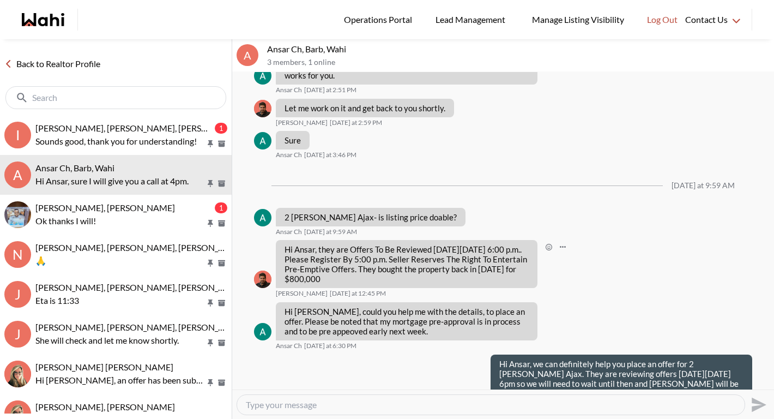
scroll to position [831, 0]
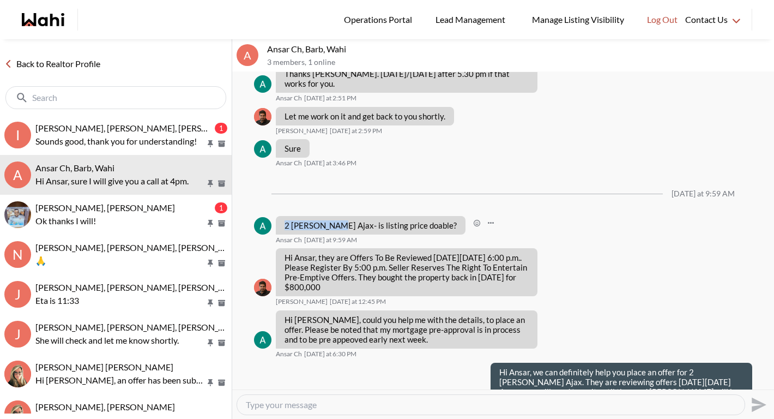
drag, startPoint x: 283, startPoint y: 213, endPoint x: 331, endPoint y: 216, distance: 47.6
click at [331, 216] on div "2 Beatty Ajax- is listing price doable?" at bounding box center [371, 225] width 190 height 19
copy p "2 Beatty Ajax"
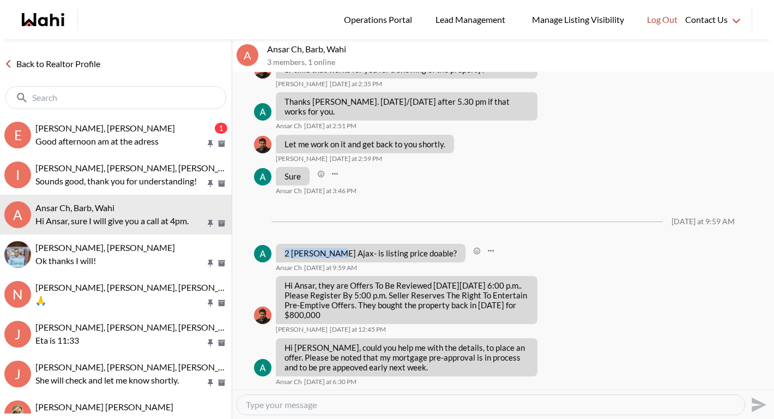
scroll to position [1305, 0]
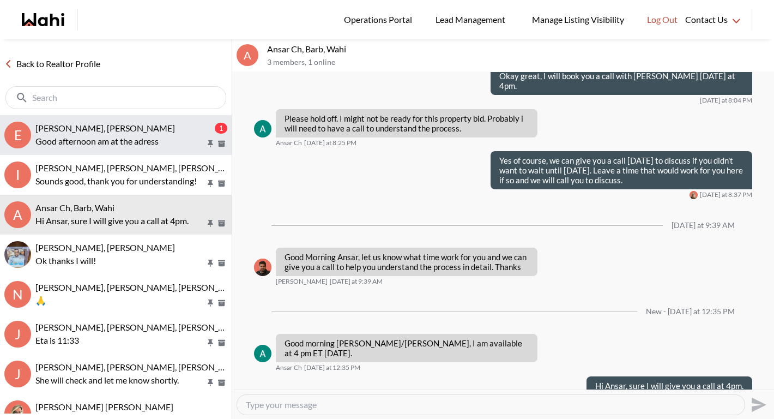
click at [104, 136] on p "Good afternoon am at the adress" at bounding box center [120, 141] width 170 height 13
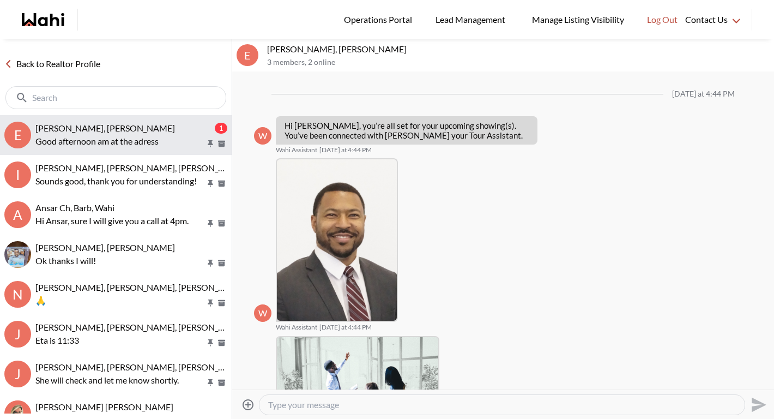
scroll to position [390, 0]
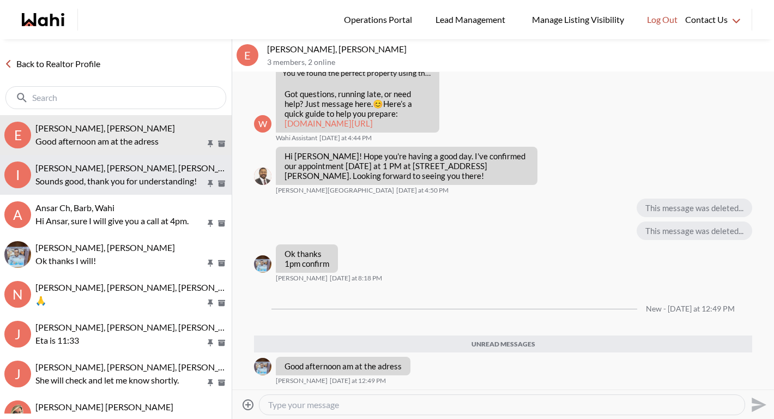
click at [103, 166] on span "[PERSON_NAME], [PERSON_NAME], [PERSON_NAME], [PERSON_NAME]" at bounding box center [176, 167] width 282 height 10
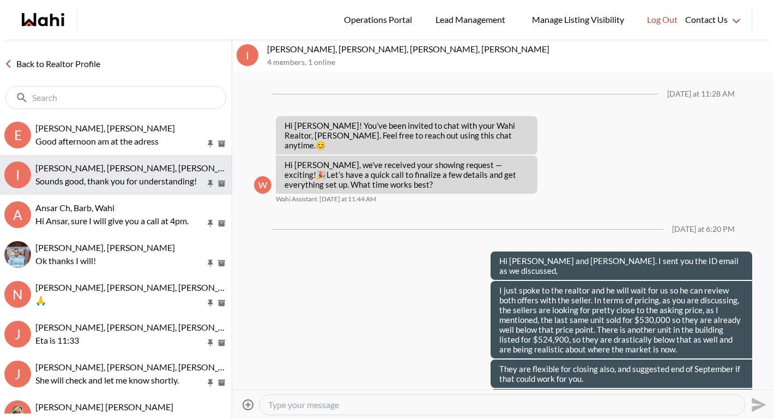
scroll to position [2785, 0]
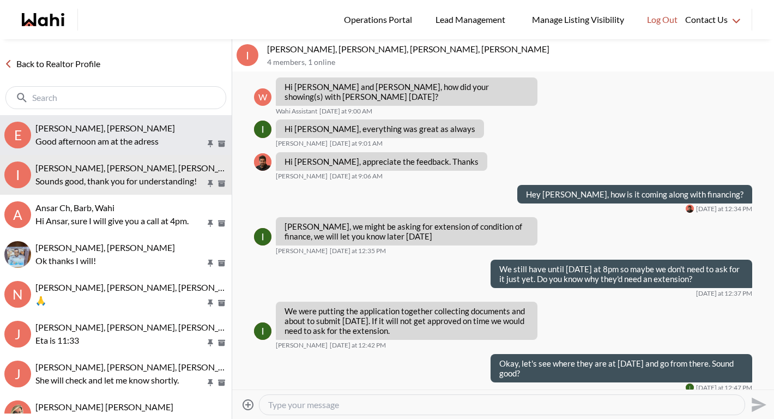
click at [106, 142] on p "Good afternoon am at the adress" at bounding box center [120, 141] width 170 height 13
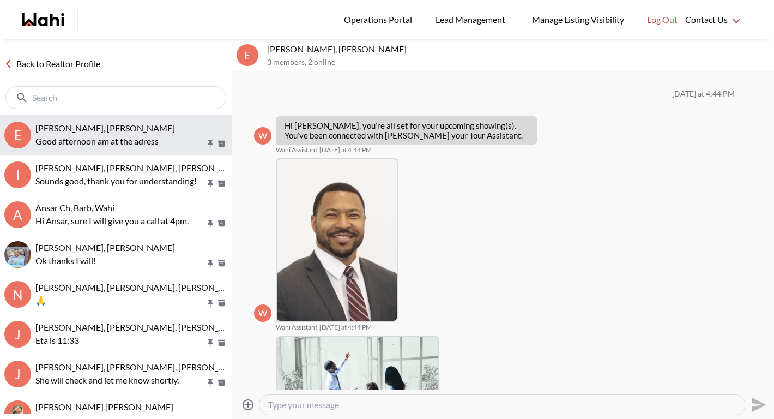
scroll to position [364, 0]
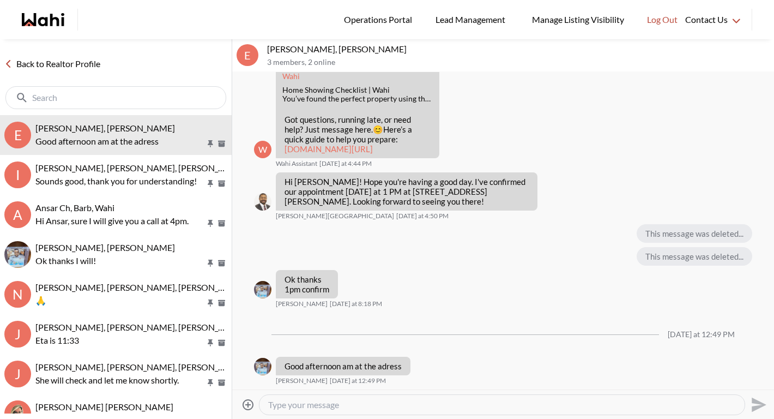
click at [82, 66] on link "Back to Realtor Profile" at bounding box center [52, 64] width 105 height 14
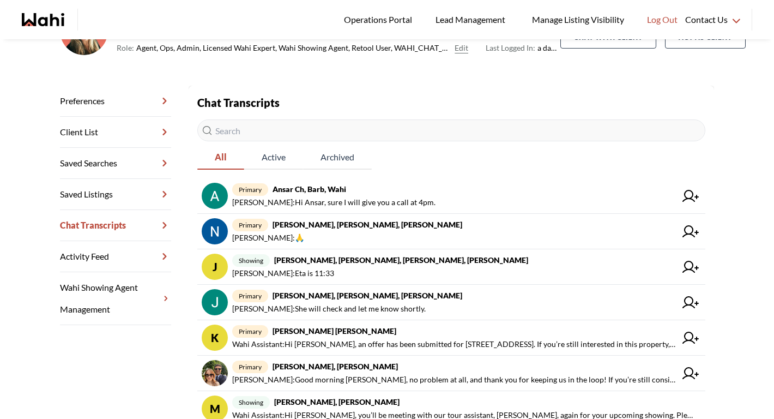
scroll to position [114, 0]
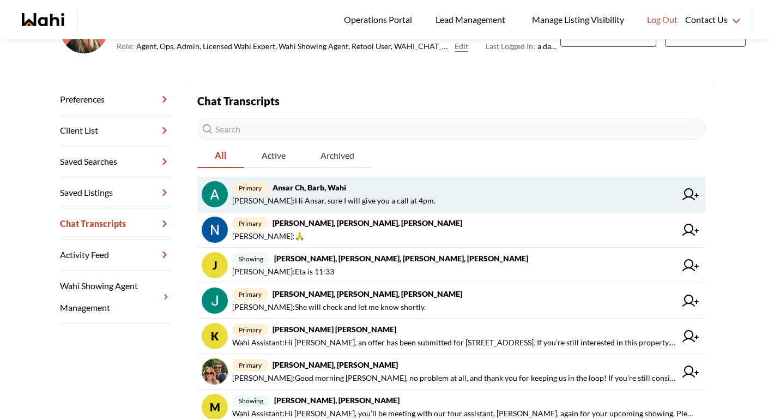
click at [341, 199] on span "Michelle Ryckman : Hi Ansar, sure I will give you a call at 4pm." at bounding box center [333, 200] width 203 height 13
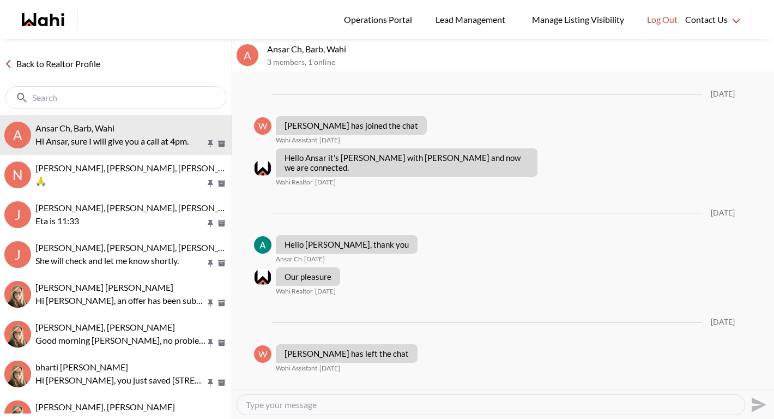
scroll to position [1262, 0]
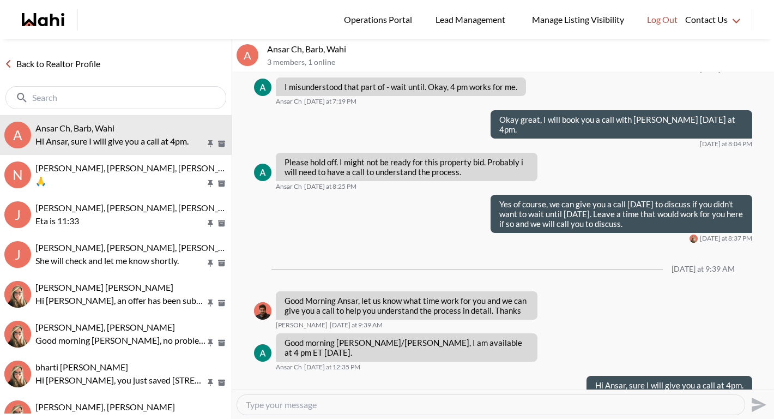
click at [94, 62] on link "Back to Realtor Profile" at bounding box center [52, 64] width 105 height 14
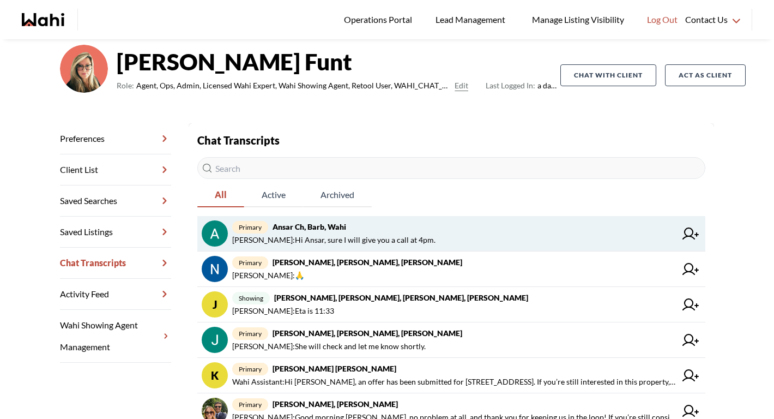
scroll to position [93, 0]
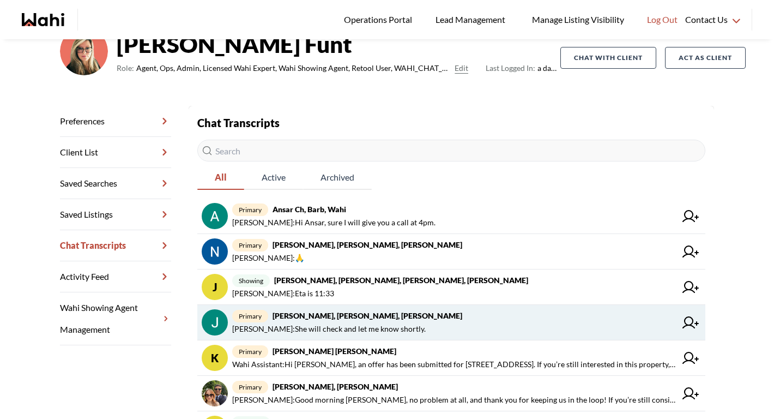
click at [366, 319] on strong "Jack Burke, Leyla Smith, Faraz, Barbara" at bounding box center [368, 315] width 190 height 9
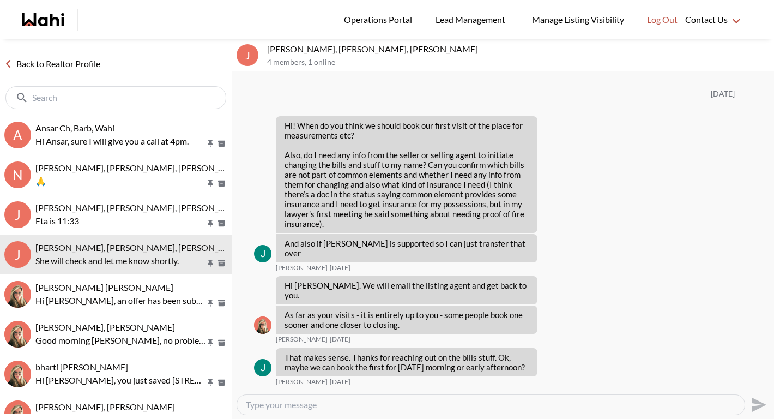
scroll to position [2097, 0]
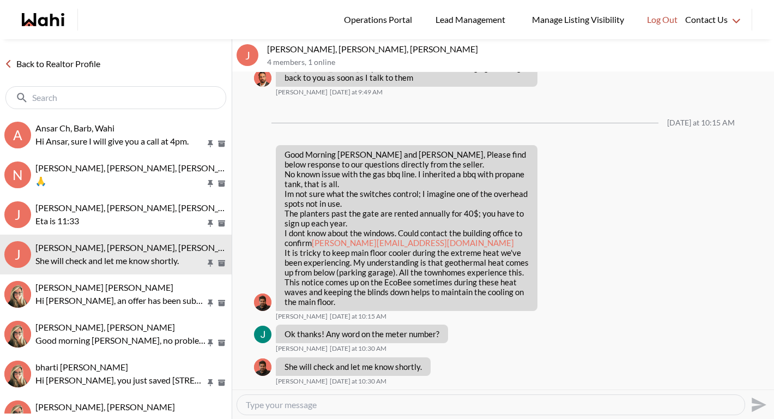
click at [92, 62] on link "Back to Realtor Profile" at bounding box center [52, 64] width 105 height 14
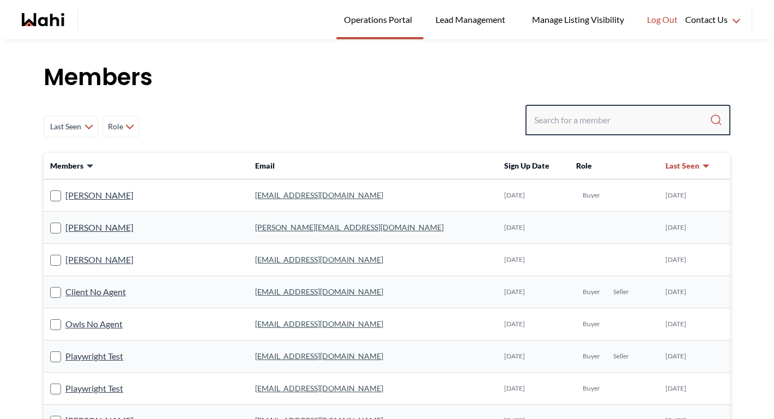
click at [637, 117] on input "Search input" at bounding box center [621, 120] width 175 height 20
paste input "[EMAIL_ADDRESS][DOMAIN_NAME]"
type input "[EMAIL_ADDRESS][DOMAIN_NAME]"
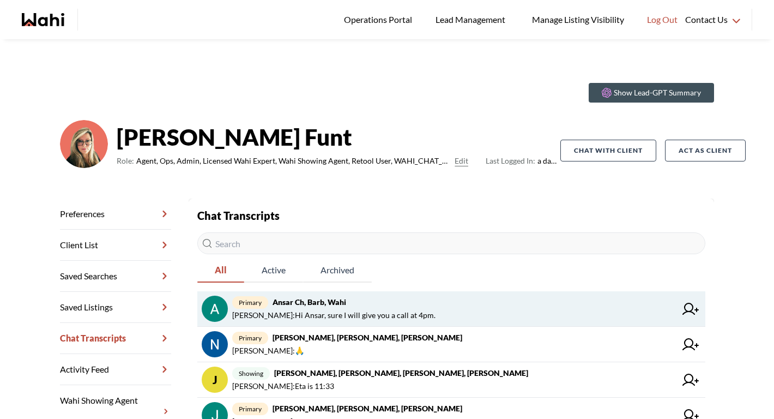
click at [324, 311] on span "Michelle Ryckman : Hi Ansar, sure I will give you a call at 4pm." at bounding box center [333, 314] width 203 height 13
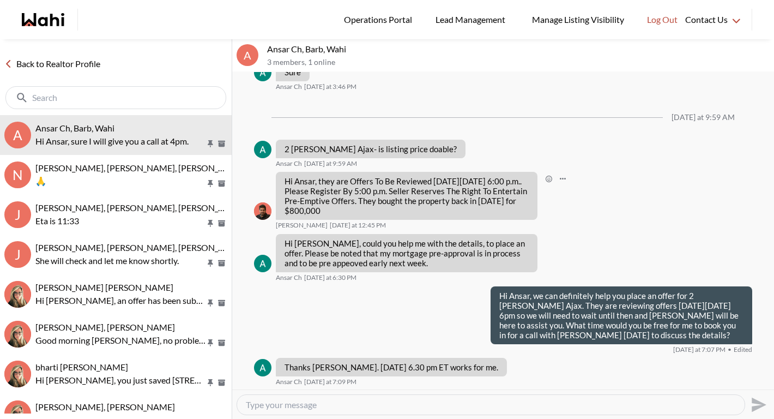
scroll to position [907, 0]
drag, startPoint x: 286, startPoint y: 139, endPoint x: 330, endPoint y: 141, distance: 44.2
click at [330, 143] on p "2 [PERSON_NAME] Ajax- is listing price doable?" at bounding box center [371, 148] width 172 height 10
copy p "2 [PERSON_NAME] Ajax"
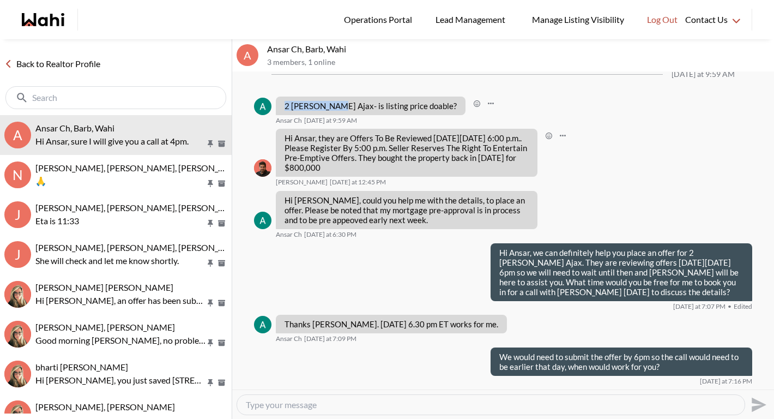
scroll to position [1261, 0]
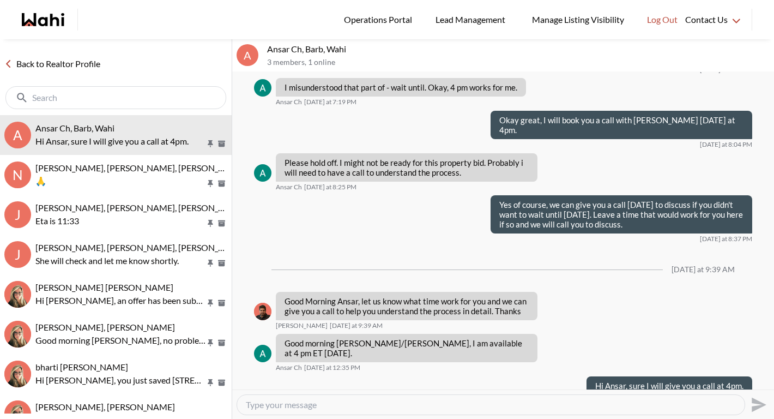
click at [65, 63] on link "Back to Realtor Profile" at bounding box center [52, 64] width 105 height 14
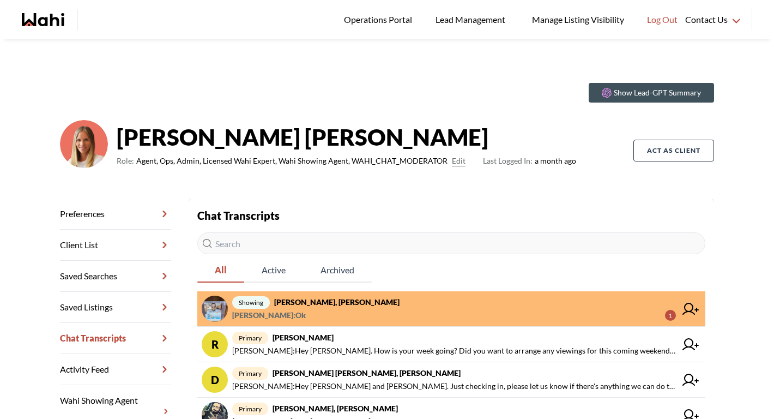
click at [323, 310] on span "[PERSON_NAME] : Ok 1" at bounding box center [454, 314] width 444 height 13
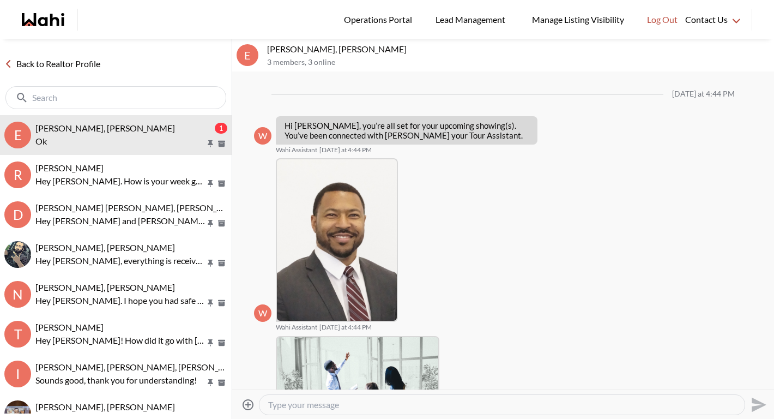
scroll to position [603, 0]
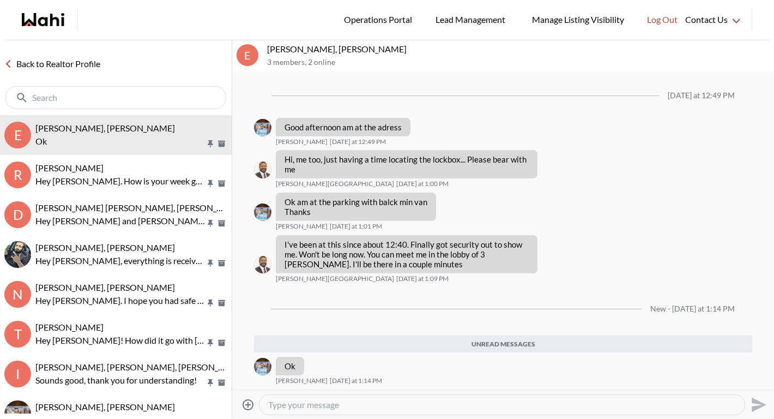
click at [83, 62] on link "Back to Realtor Profile" at bounding box center [52, 64] width 105 height 14
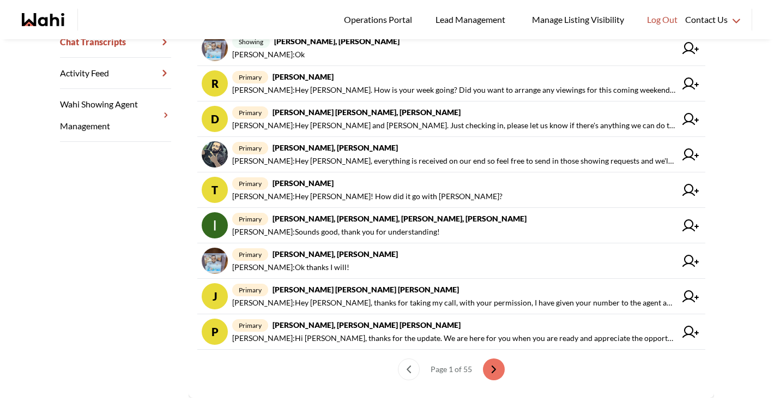
scroll to position [310, 0]
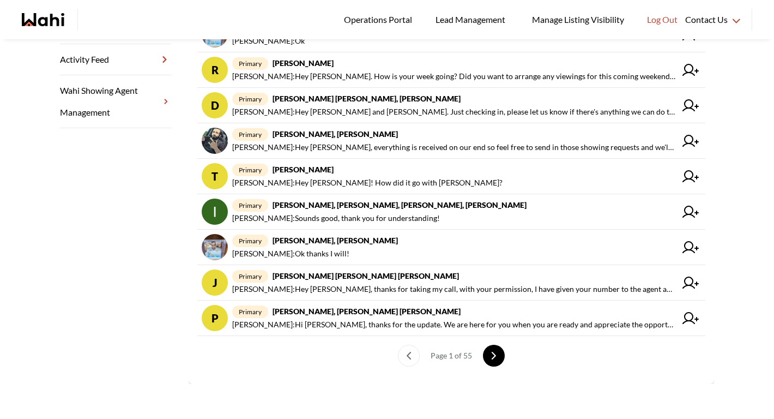
click at [490, 359] on button "next page" at bounding box center [494, 355] width 22 height 22
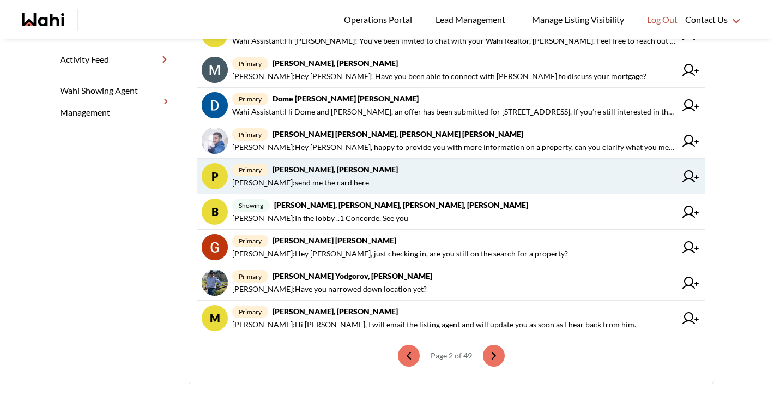
click at [355, 175] on span "primary Paul Michael, Michelle" at bounding box center [454, 169] width 444 height 13
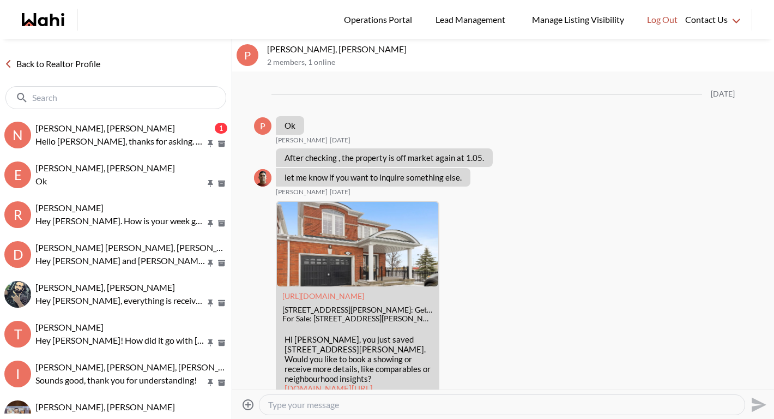
scroll to position [1413, 0]
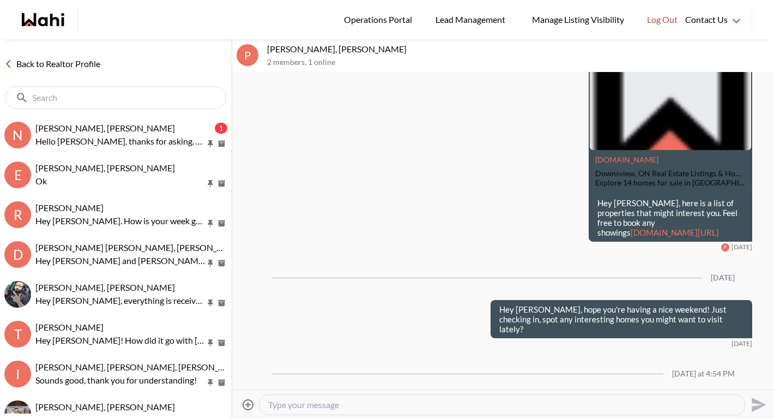
click at [340, 402] on textarea "Type your message" at bounding box center [502, 404] width 468 height 11
type textarea "Paul are you still sending me the info?"
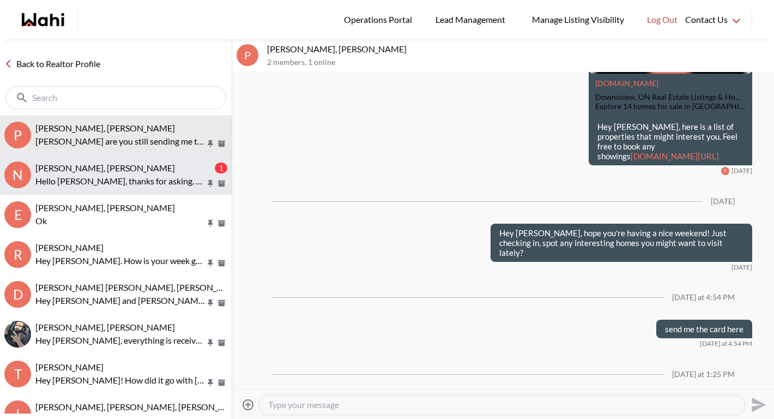
click at [119, 176] on p "Hello Michelle, thanks for asking. We will be planning another trip in 6 months…" at bounding box center [120, 180] width 170 height 13
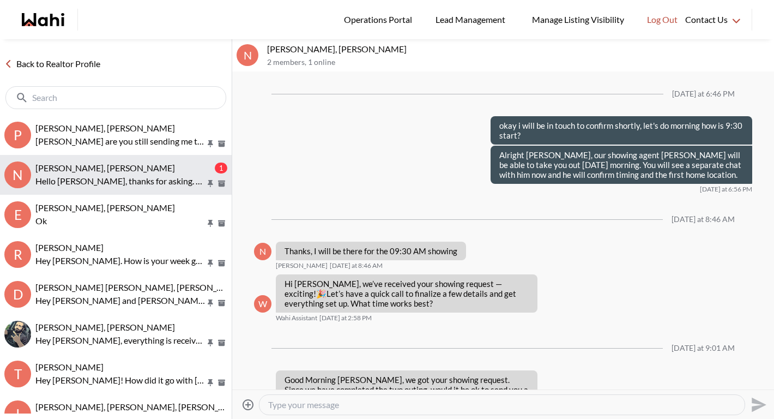
scroll to position [1098, 0]
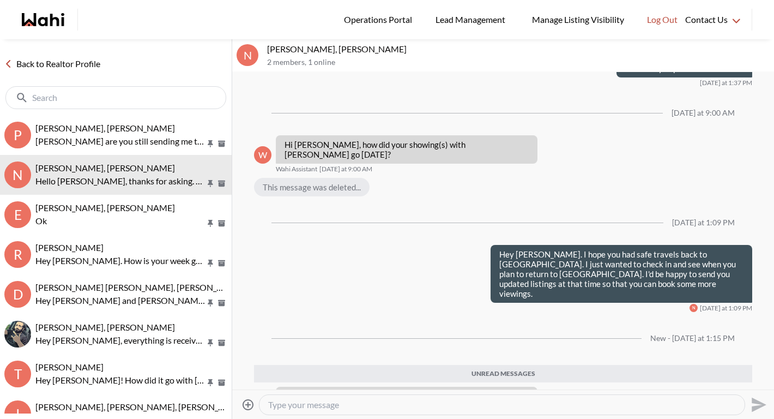
click at [378, 398] on div at bounding box center [501, 405] width 485 height 20
click at [377, 404] on textarea "Type your message" at bounding box center [502, 404] width 468 height 11
type textarea "Hey [PERSON_NAME]. Sounds good. I will touch base [DATE] and we can go from the…"
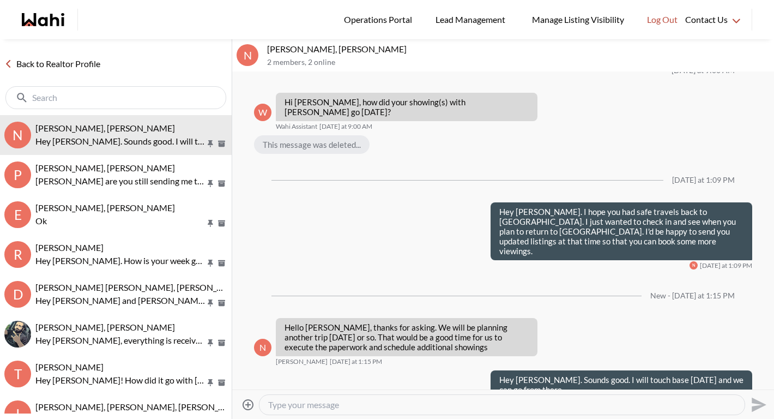
scroll to position [1115, 0]
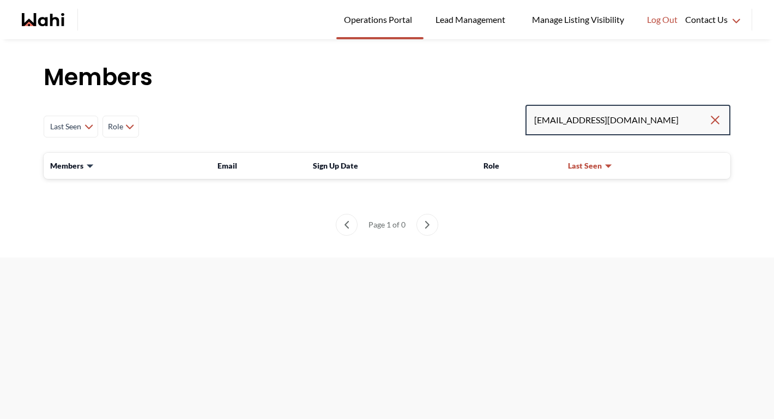
click at [637, 126] on input "[EMAIL_ADDRESS][DOMAIN_NAME]" at bounding box center [621, 120] width 174 height 20
drag, startPoint x: 637, startPoint y: 126, endPoint x: 476, endPoint y: 126, distance: 160.8
click at [476, 126] on div "Last Seen Less day than [DATE] [DATE] - [DATE] [DATE] - [DATE] [DATE] - [DATE] …" at bounding box center [387, 127] width 687 height 44
paste input "[EMAIL_ADDRESS][DOMAIN_NAME]"
type input "[EMAIL_ADDRESS][DOMAIN_NAME]"
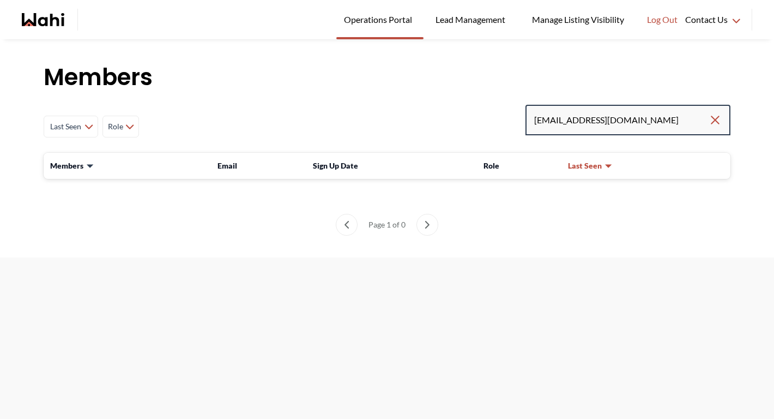
click at [636, 123] on input "[EMAIL_ADDRESS][DOMAIN_NAME]" at bounding box center [621, 120] width 174 height 20
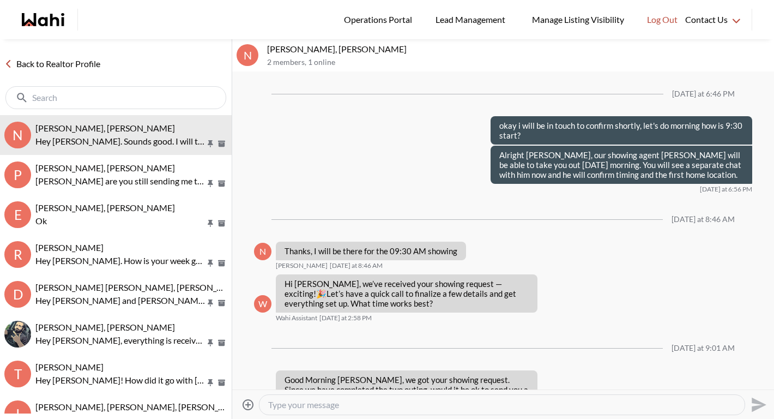
scroll to position [1115, 0]
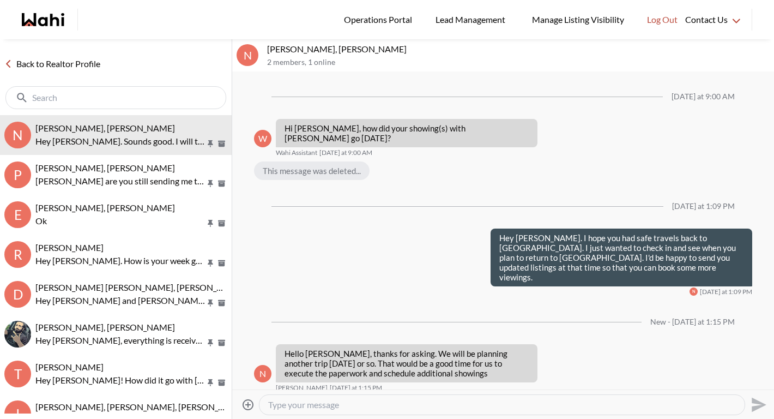
click at [77, 62] on link "Back to Realtor Profile" at bounding box center [52, 64] width 105 height 14
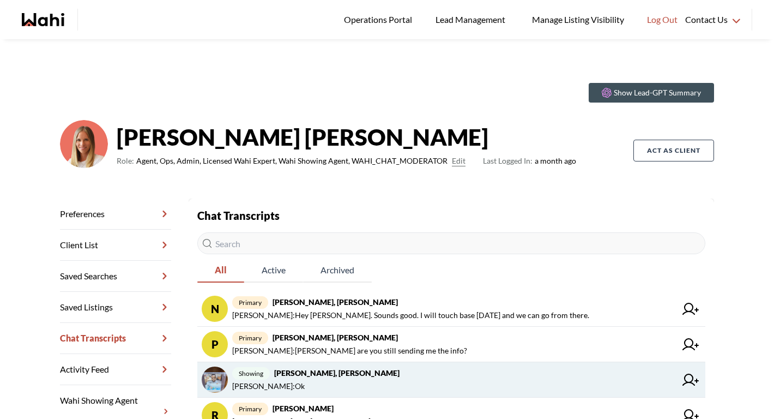
click at [318, 381] on span "Efrem Abraham : Ok" at bounding box center [454, 385] width 444 height 13
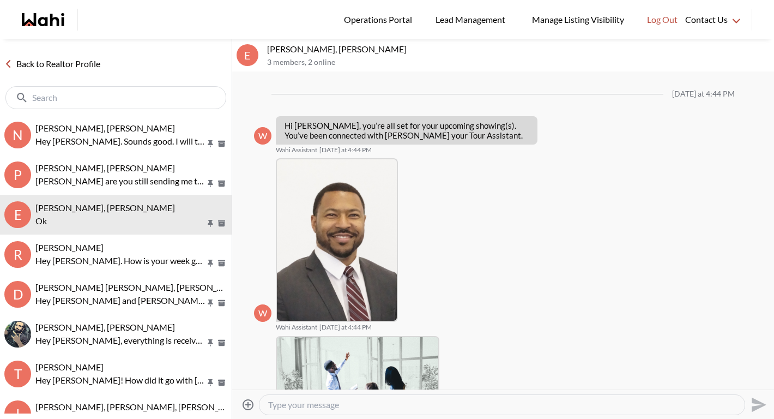
scroll to position [534, 0]
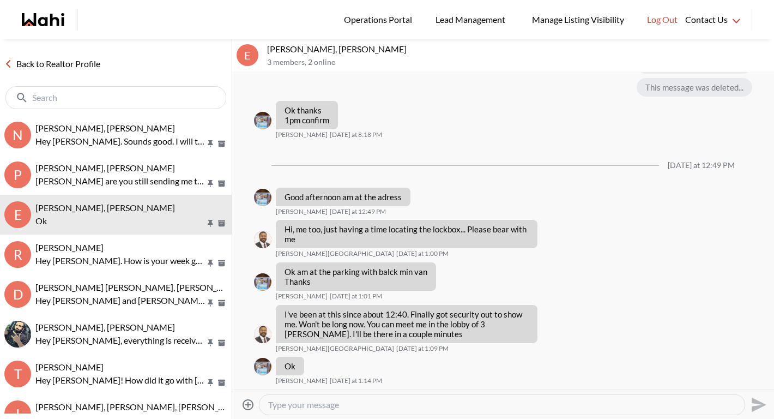
click at [310, 405] on textarea "Type your message" at bounding box center [502, 404] width 468 height 11
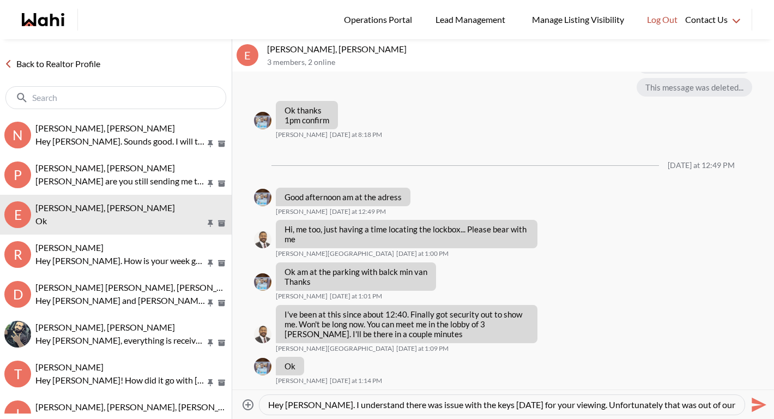
scroll to position [10, 0]
type textarea "Hey [PERSON_NAME]. I understand there was issue with the keys [DATE] for your v…"
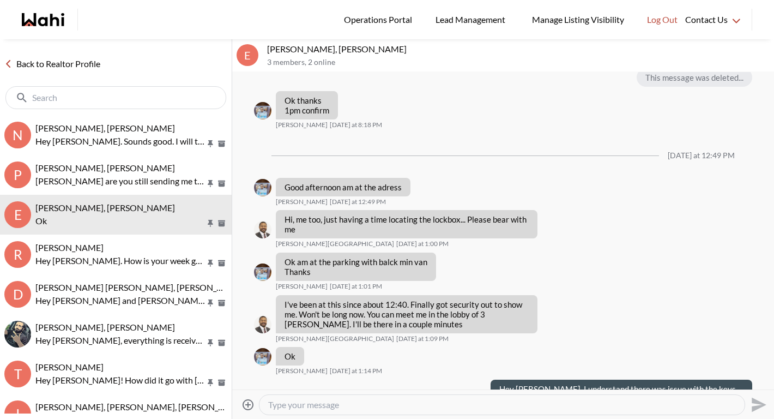
scroll to position [0, 0]
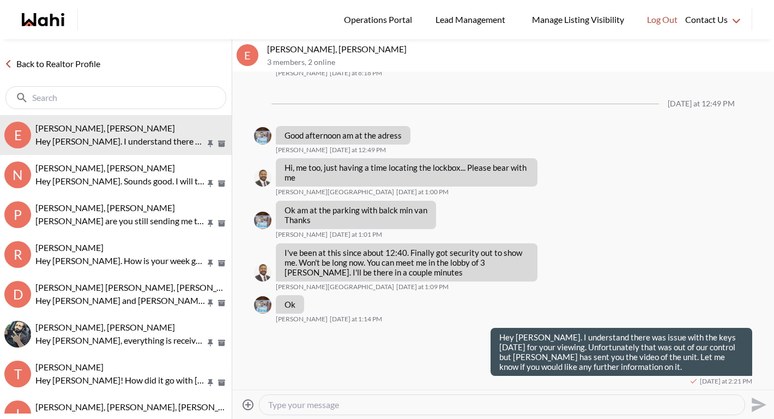
click at [78, 65] on link "Back to Realtor Profile" at bounding box center [52, 64] width 105 height 14
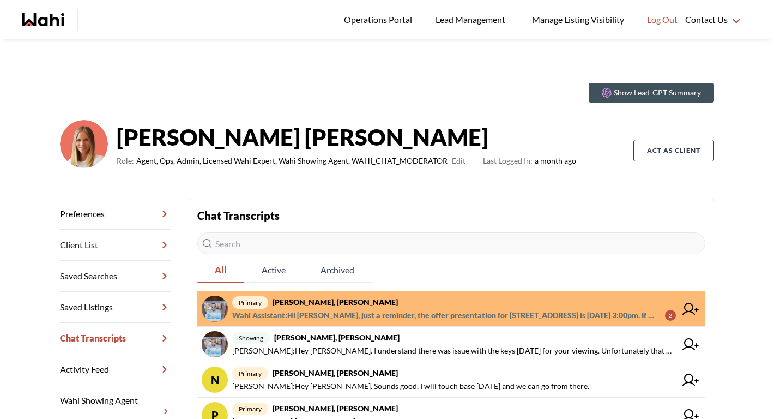
click at [342, 311] on span "Wahi Assistant : Hi [PERSON_NAME], just a reminder, the offer presentation for …" at bounding box center [444, 314] width 424 height 13
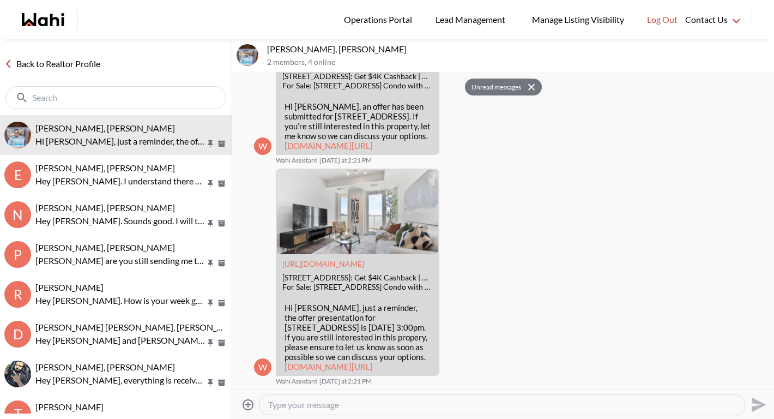
scroll to position [1372, 0]
